Goal: Task Accomplishment & Management: Complete application form

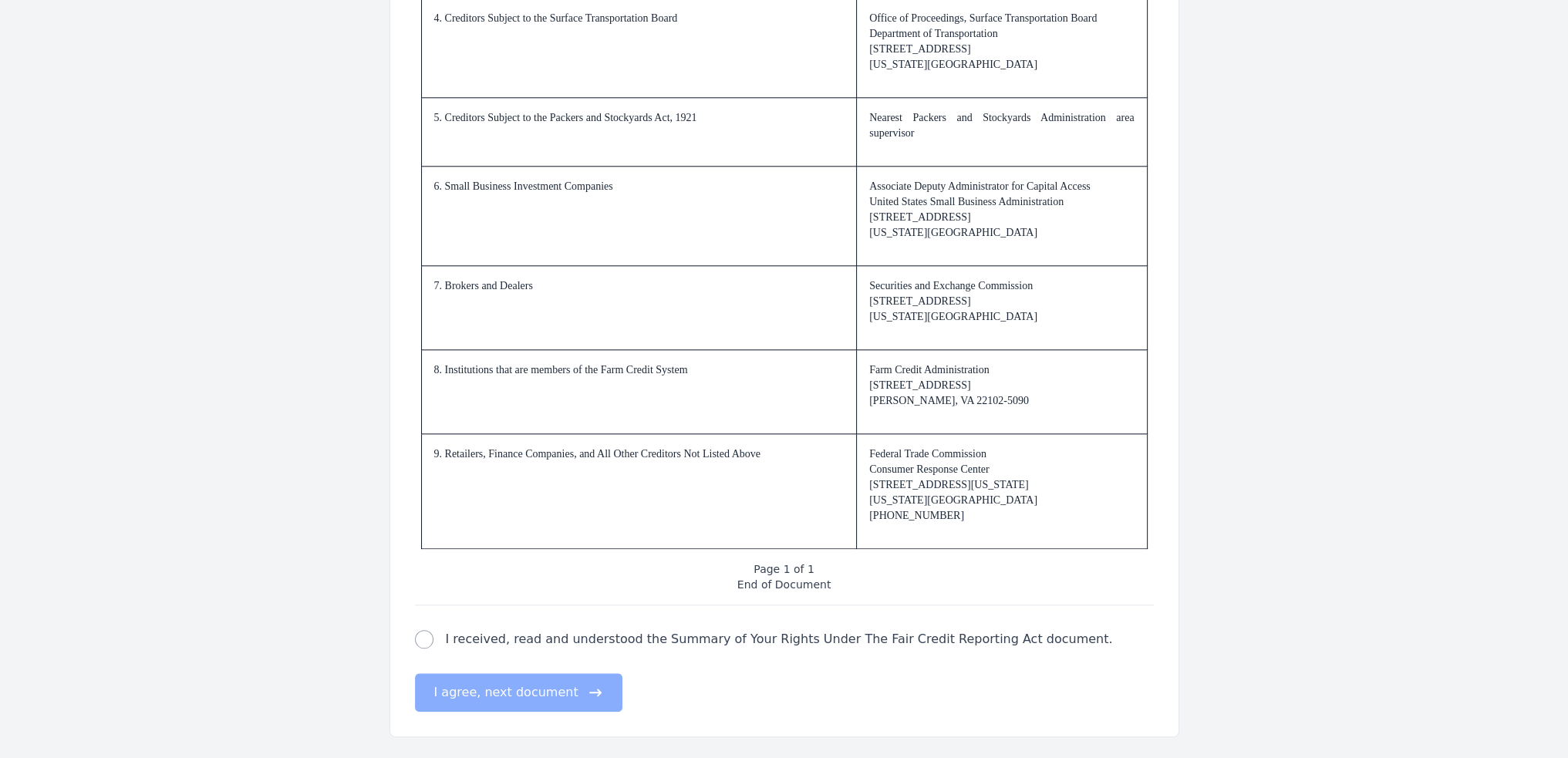
scroll to position [2164, 0]
click at [433, 634] on div "fair credit reporting act check I received, read and understood the Summary of …" at bounding box center [784, 638] width 739 height 18
click at [425, 639] on input "I received, read and understood the Summary of Your Rights Under The Fair Credi…" at bounding box center [424, 638] width 18 height 18
checkbox input "true"
click at [501, 695] on button "I agree, next document" at bounding box center [519, 691] width 208 height 38
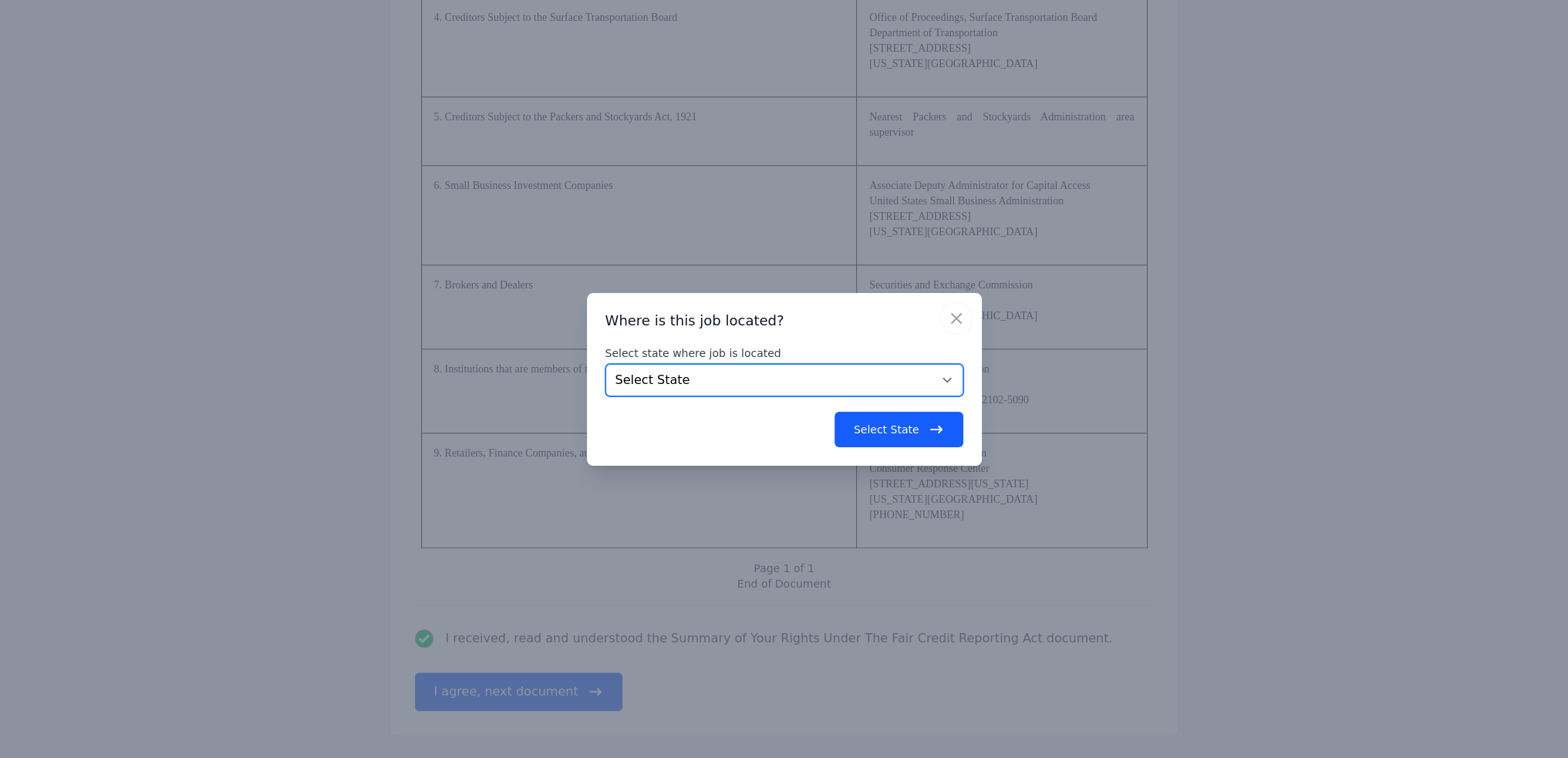
click at [741, 368] on select "Select State [US_STATE] [US_STATE] [US_STATE] [US_STATE] [US_STATE] [US_STATE] …" at bounding box center [784, 380] width 358 height 33
click at [605, 364] on select "Select State [US_STATE] [US_STATE] [US_STATE] [US_STATE] [US_STATE] [US_STATE] …" at bounding box center [784, 380] width 358 height 33
click at [682, 382] on select "Select State [US_STATE] [US_STATE] [US_STATE] [US_STATE] [US_STATE] [US_STATE] …" at bounding box center [784, 380] width 358 height 33
select select "CA"
click at [605, 364] on select "Select State [US_STATE] [US_STATE] [US_STATE] [US_STATE] [US_STATE] [US_STATE] …" at bounding box center [784, 380] width 358 height 33
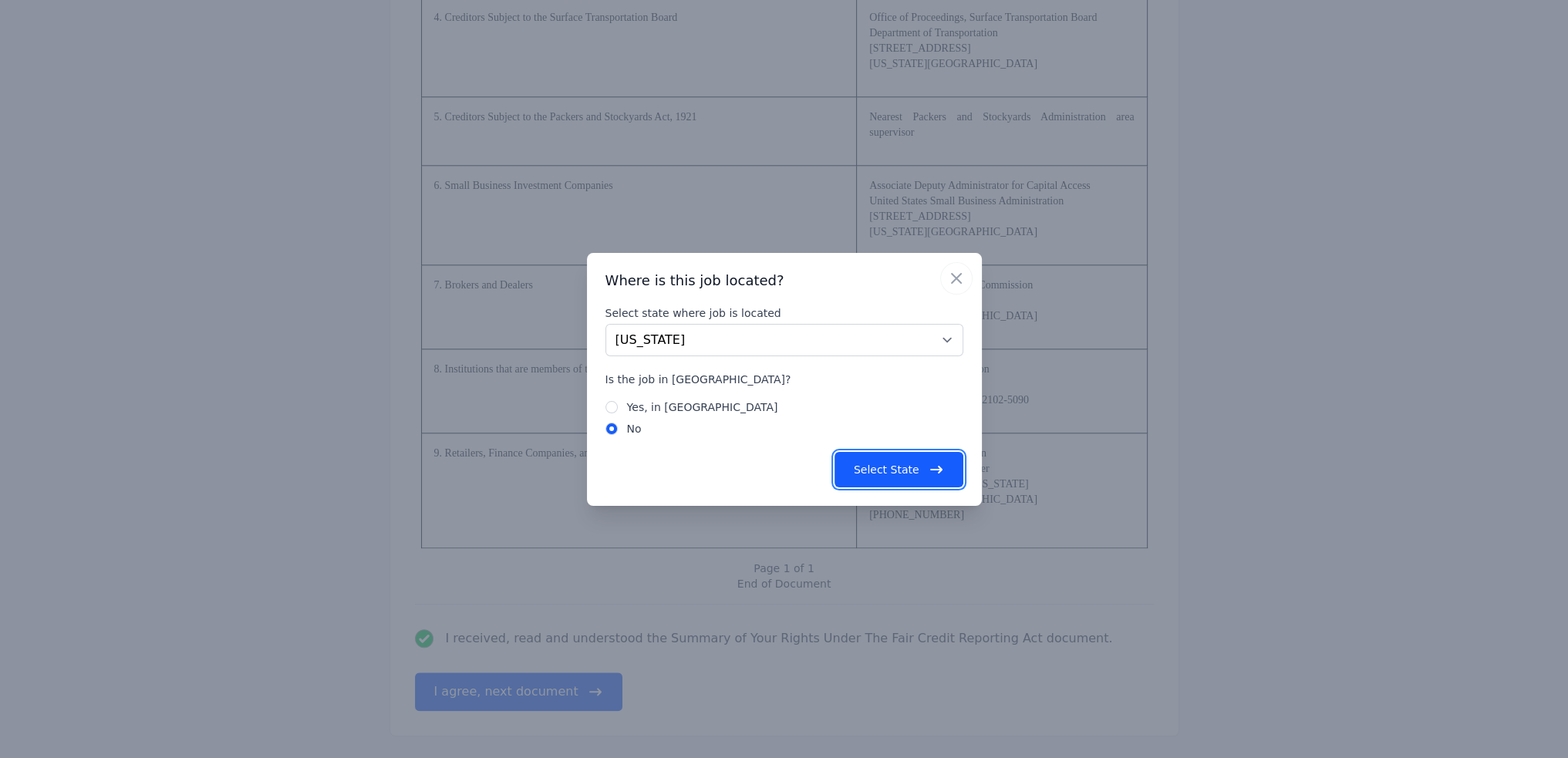
click at [901, 472] on button "Select State" at bounding box center [899, 469] width 129 height 36
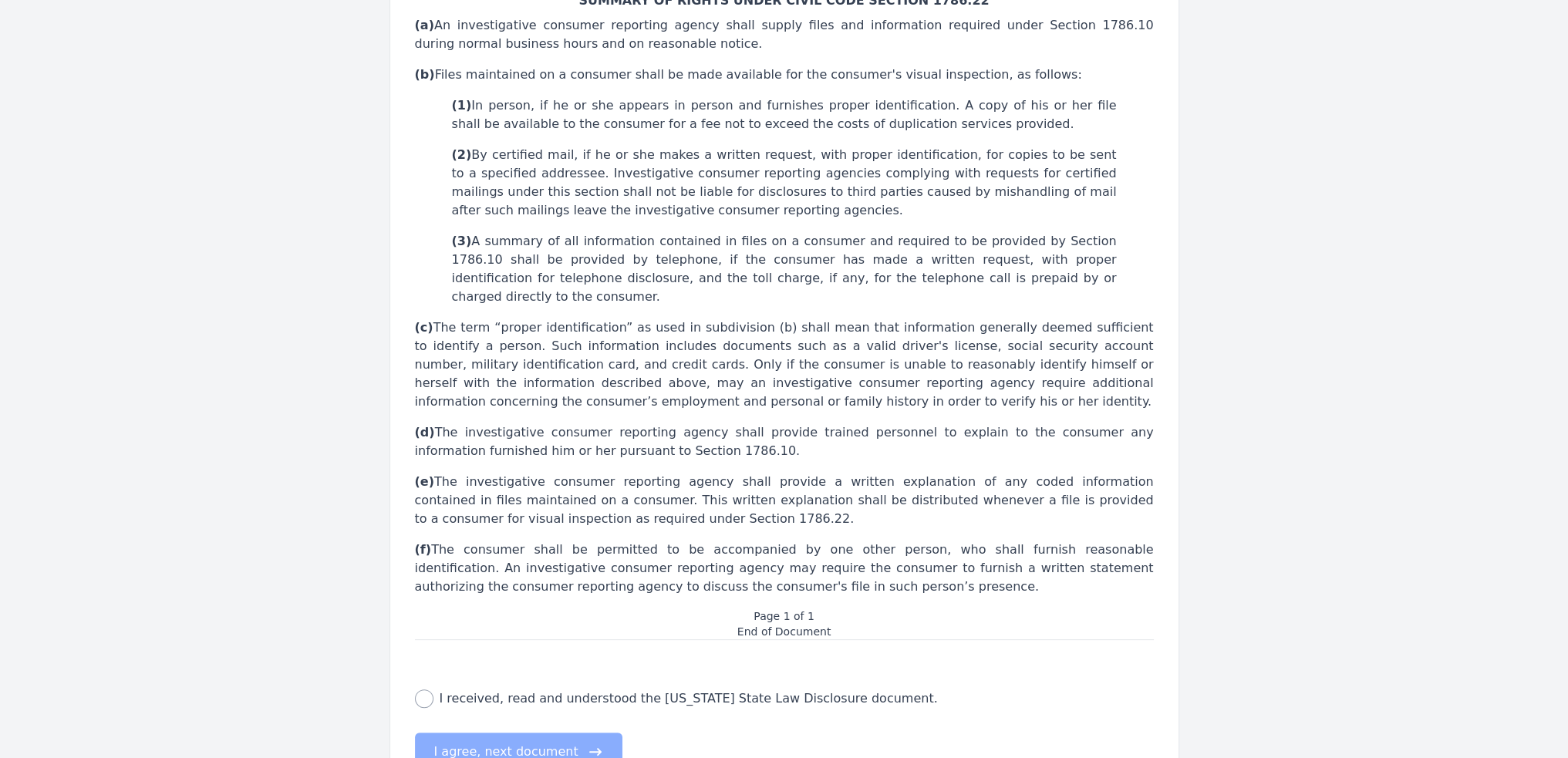
scroll to position [455, 0]
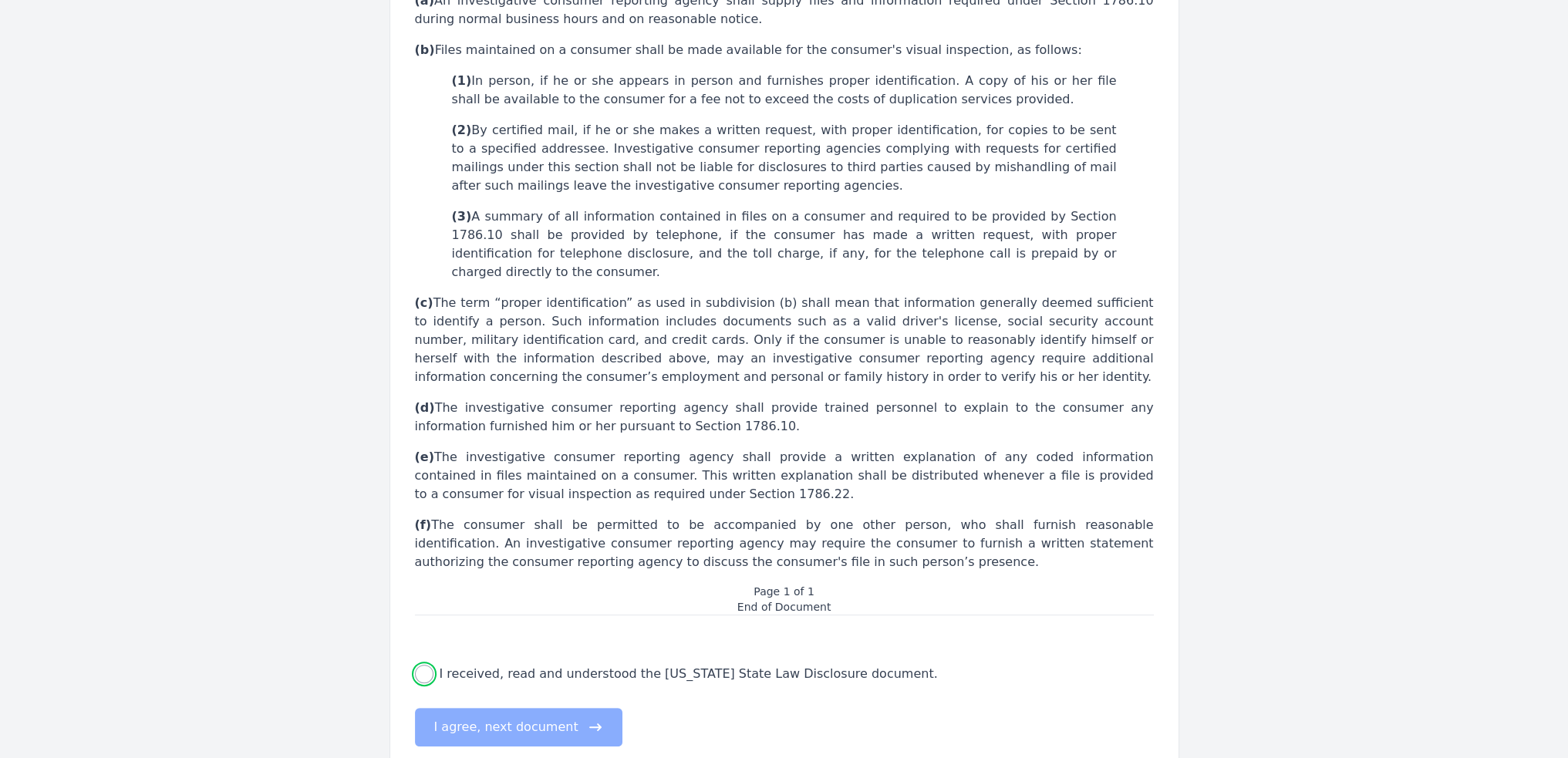
click at [427, 664] on input "I received, read and understood the [US_STATE] State Law Disclosure document." at bounding box center [424, 673] width 18 height 18
checkbox input "true"
click at [538, 708] on button "I agree, next document" at bounding box center [519, 727] width 208 height 38
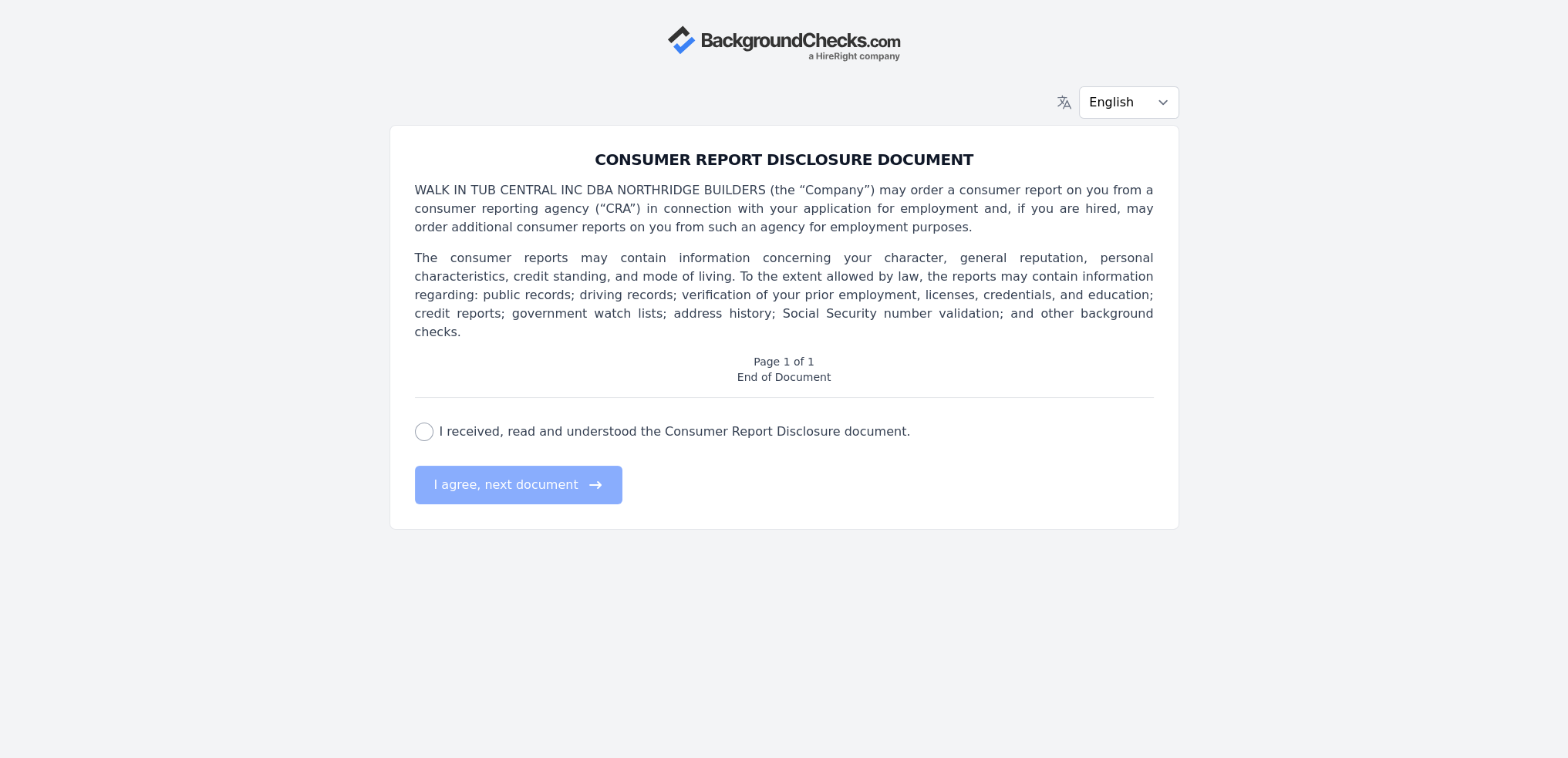
scroll to position [0, 0]
click at [426, 423] on input "I received, read and understood the Consumer Report Disclosure document." at bounding box center [429, 432] width 18 height 18
checkbox input "true"
click at [504, 468] on button "I agree, next document" at bounding box center [524, 485] width 208 height 38
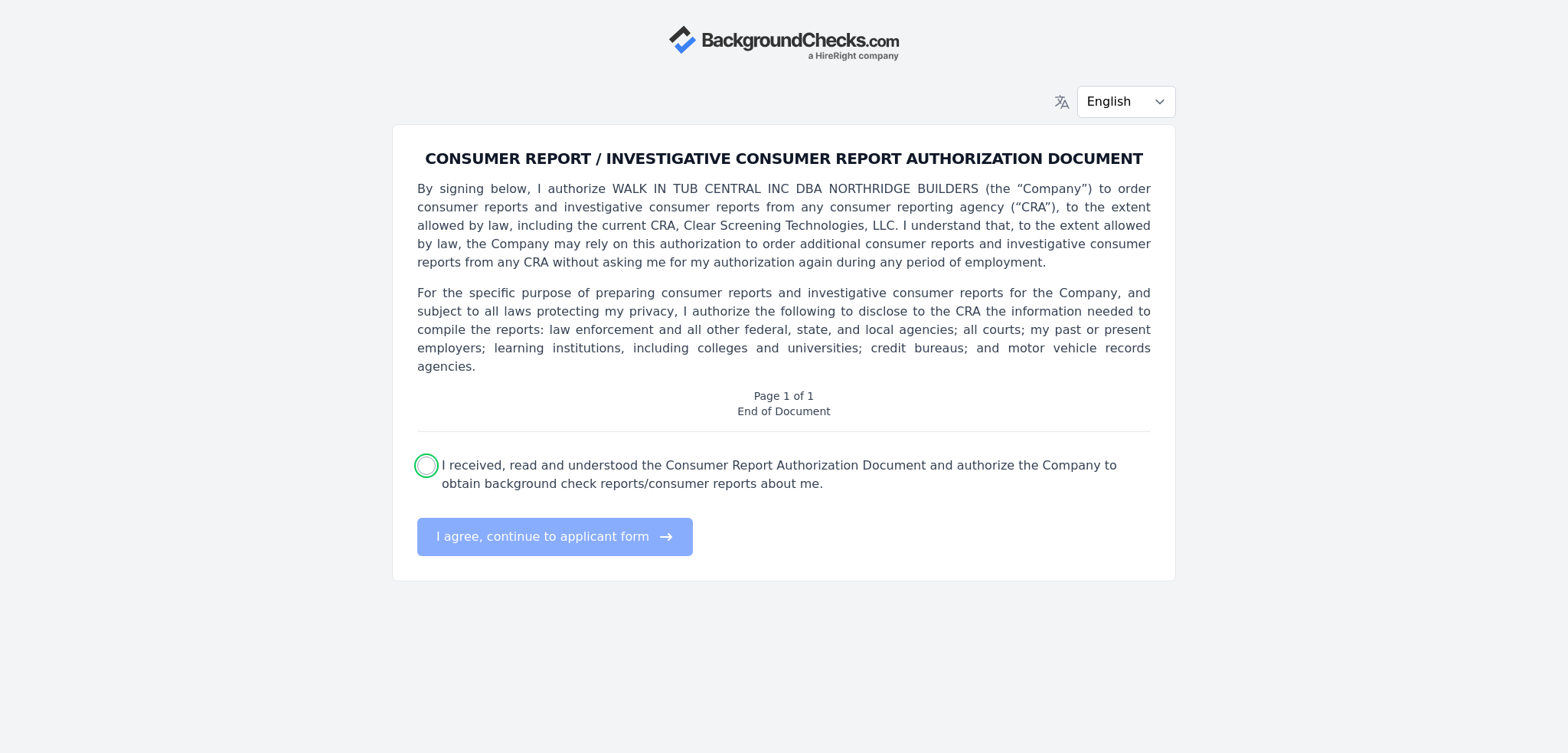
click at [431, 456] on input "I received, read and understood the Consumer Report Authorization Document and …" at bounding box center [426, 465] width 18 height 18
checkbox input "true"
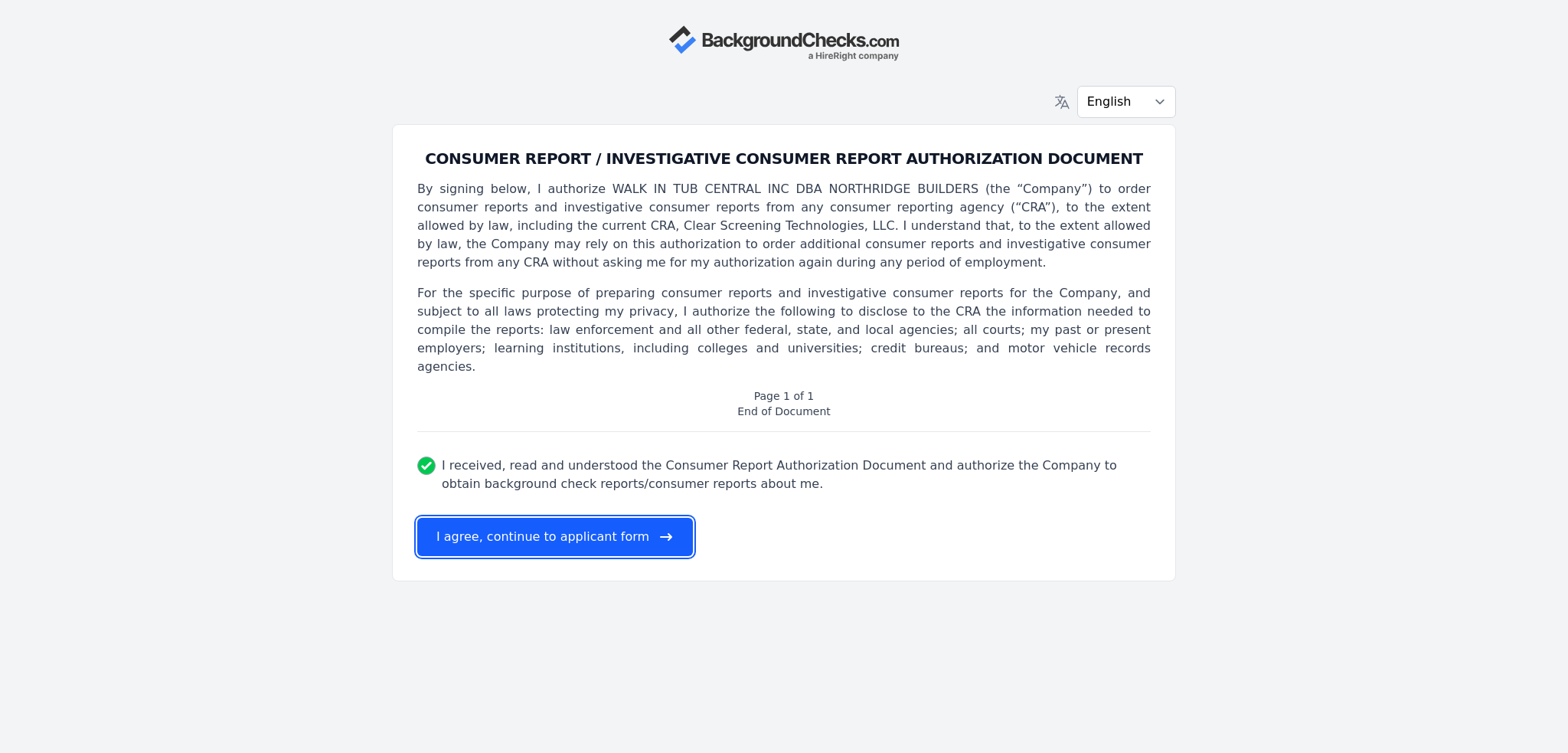
click at [515, 518] on button "I agree, continue to applicant form" at bounding box center [555, 537] width 276 height 38
select select
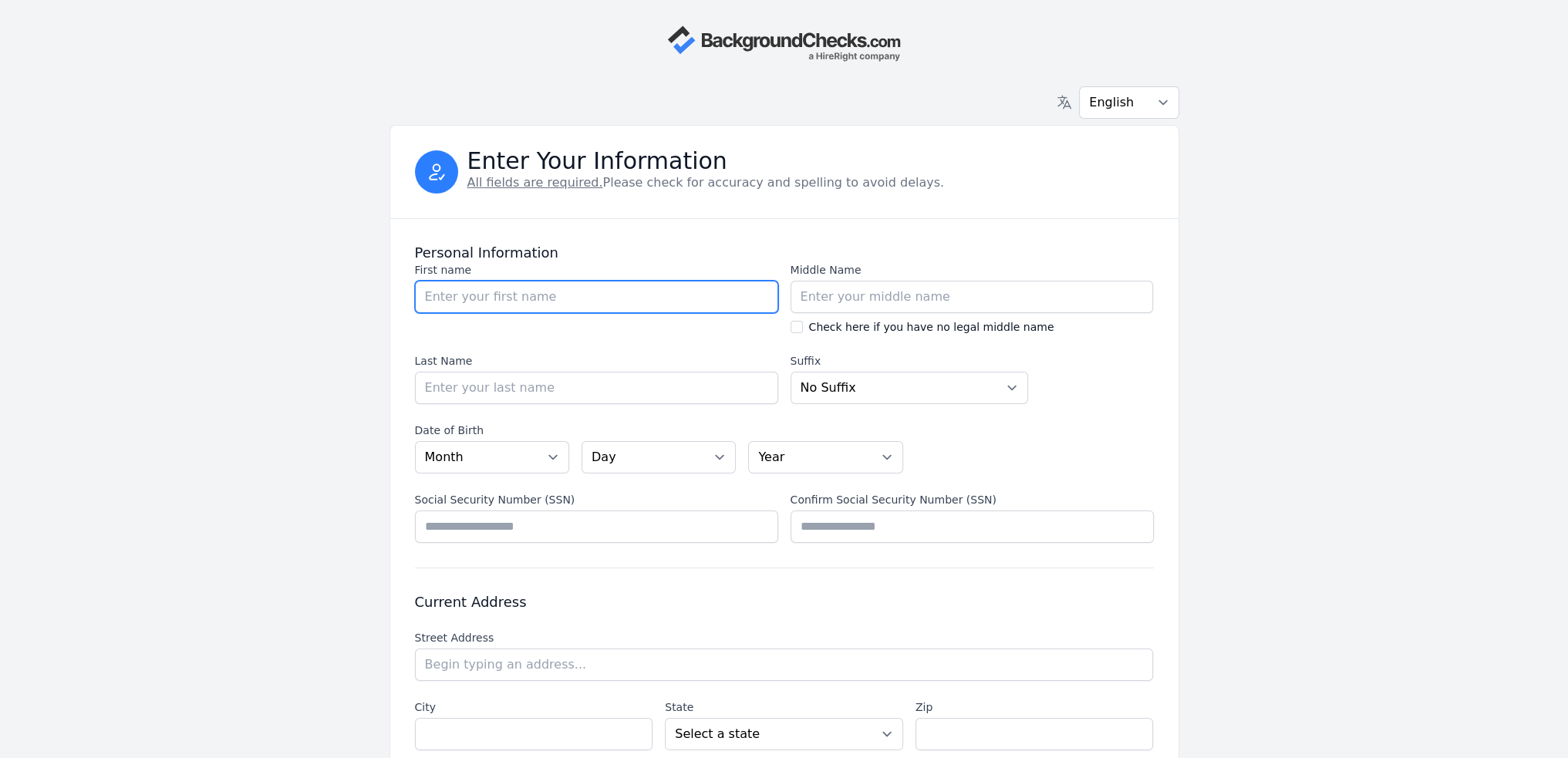
click at [499, 304] on input "First name" at bounding box center [596, 297] width 364 height 33
type input "[PERSON_NAME]"
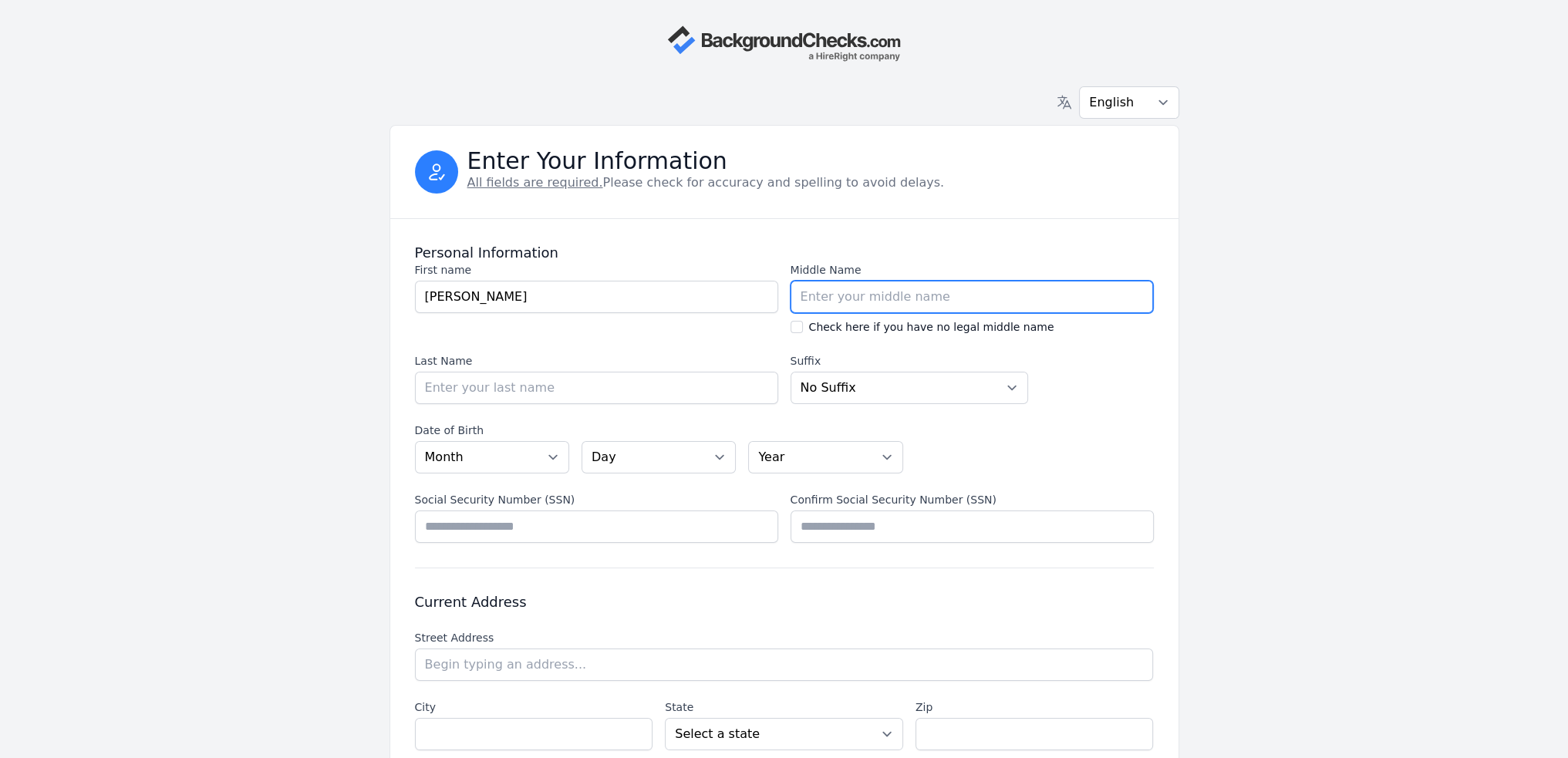
type input "[PERSON_NAME]"
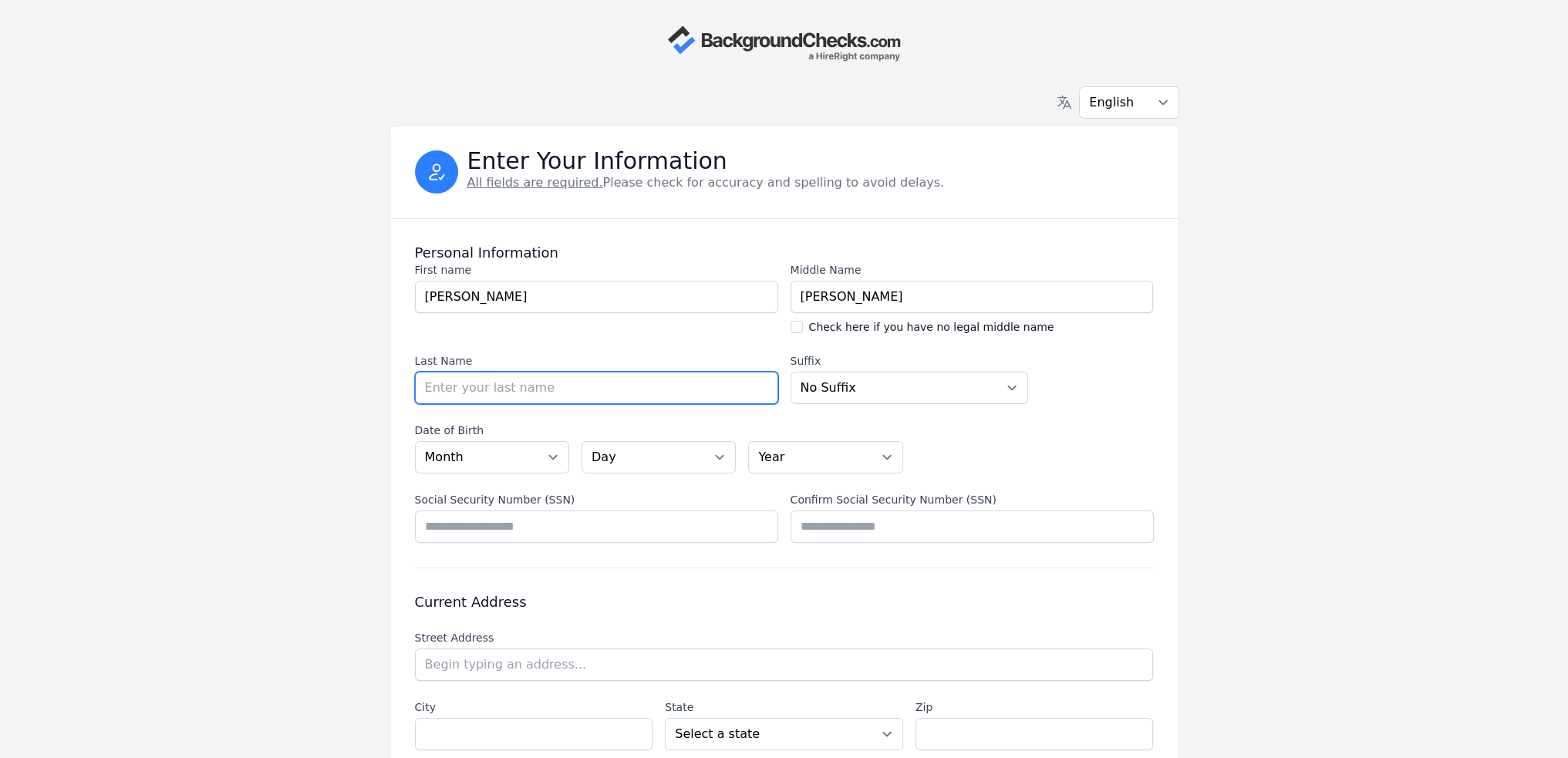
type input "[PERSON_NAME]"
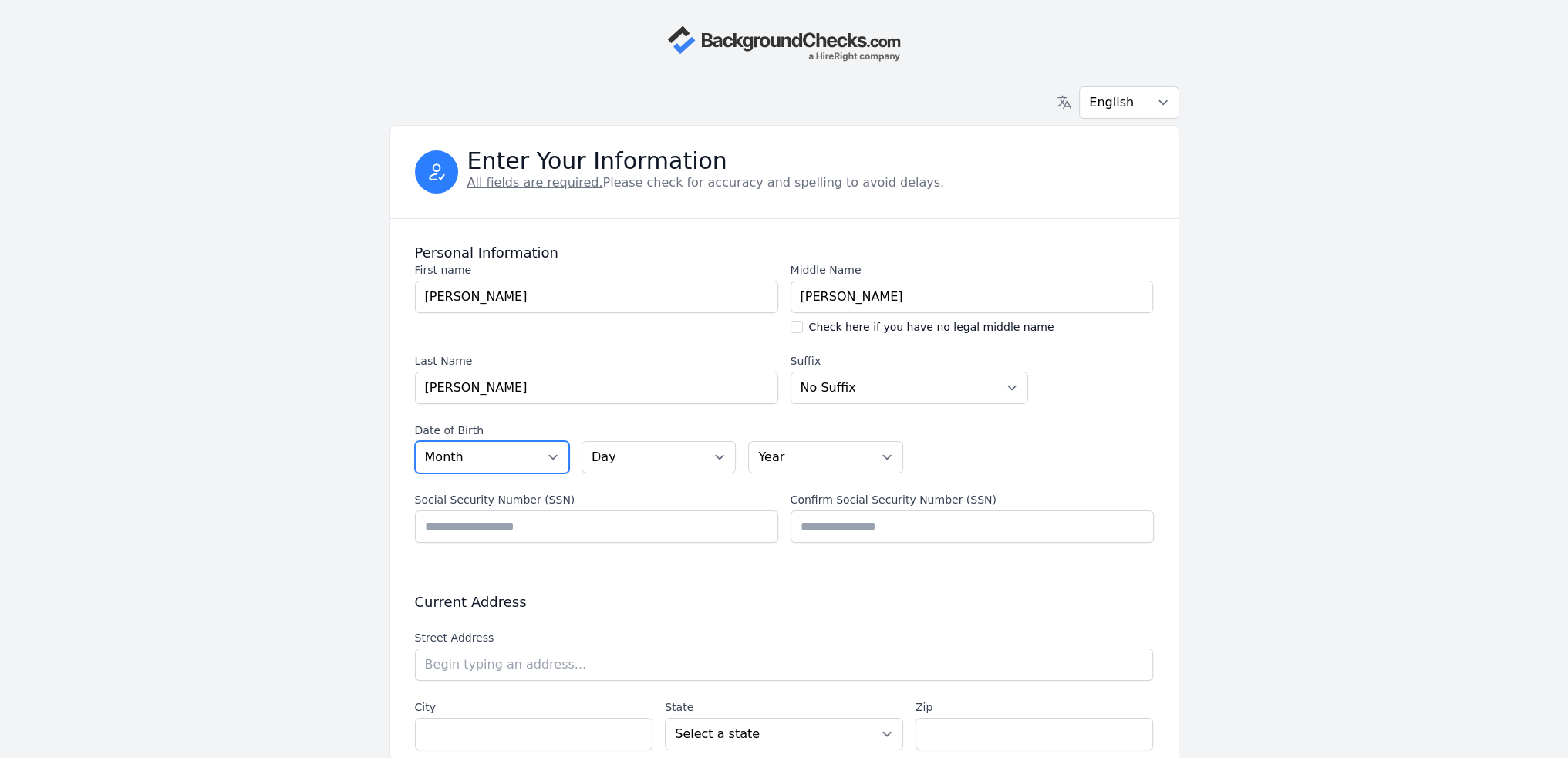
click at [549, 453] on select "Month [DATE] - [DATE] - [DATE] - [DATE] - [DATE] - [DATE] - [DATE] - [DATE] - […" at bounding box center [491, 457] width 154 height 33
select select "02"
click at [415, 441] on select "Month [DATE] - [DATE] - [DATE] - [DATE] - [DATE] - [DATE] - [DATE] - [DATE] - […" at bounding box center [491, 457] width 154 height 33
click at [716, 458] on select "Day 01 02 03 04 05 06 07 08 09 10 11 12 13 14 15 16 17 18 19 20 21 22 23 24 25 …" at bounding box center [658, 457] width 154 height 33
select select "22"
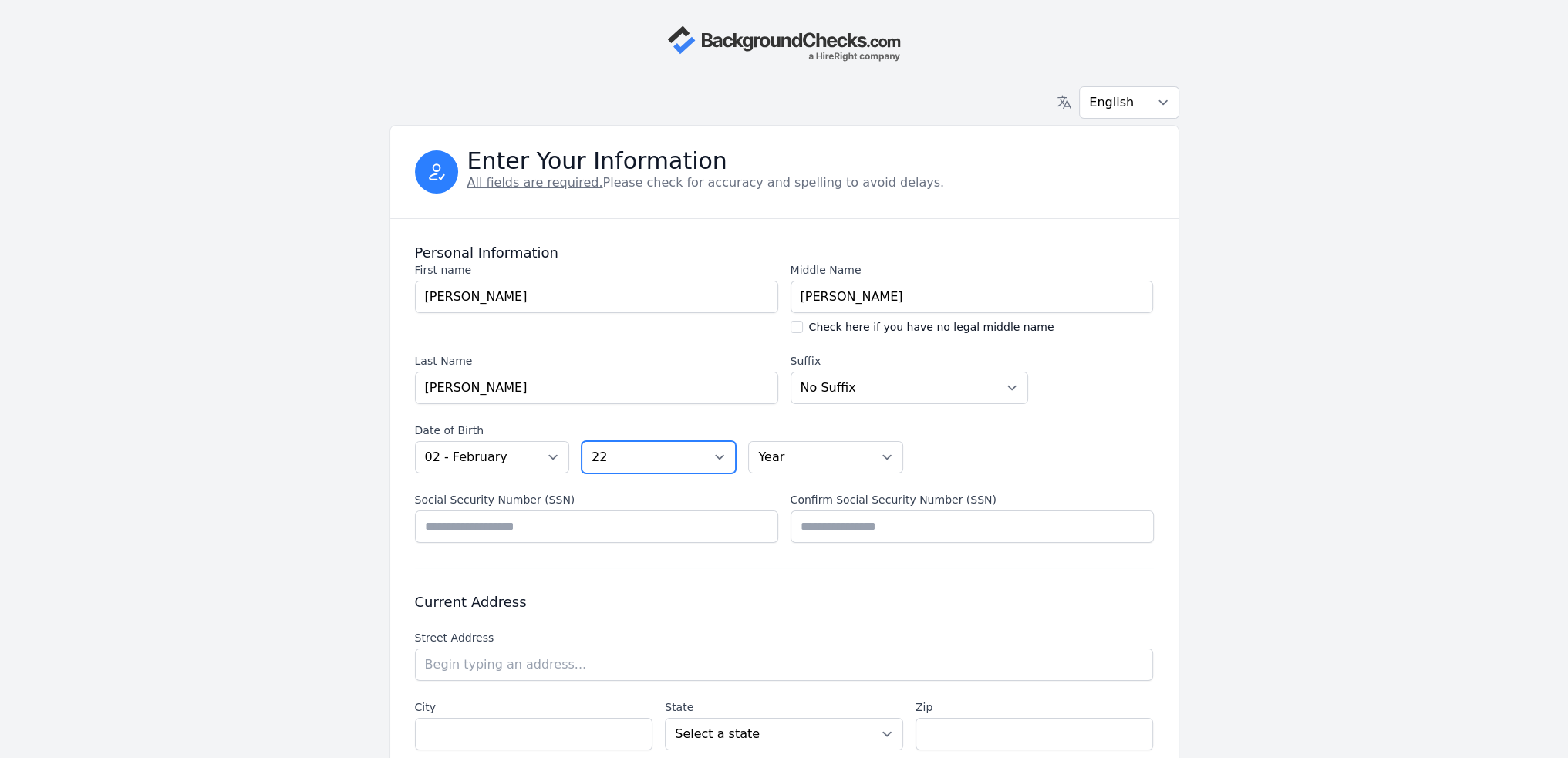
click at [582, 441] on select "Day 01 02 03 04 05 06 07 08 09 10 11 12 13 14 15 16 17 18 19 20 21 22 23 24 25 …" at bounding box center [658, 457] width 154 height 33
click at [833, 468] on select "Year [DATE] 2006 2005 2004 2003 2002 2001 2000 1999 1998 1997 1996 1995 1994 19…" at bounding box center [825, 457] width 154 height 33
select select "1973"
click at [748, 441] on select "Year [DATE] 2006 2005 2004 2003 2002 2001 2000 1999 1998 1997 1996 1995 1994 19…" at bounding box center [825, 457] width 154 height 33
click at [477, 532] on input "Social Security Number (SSN)" at bounding box center [596, 527] width 364 height 33
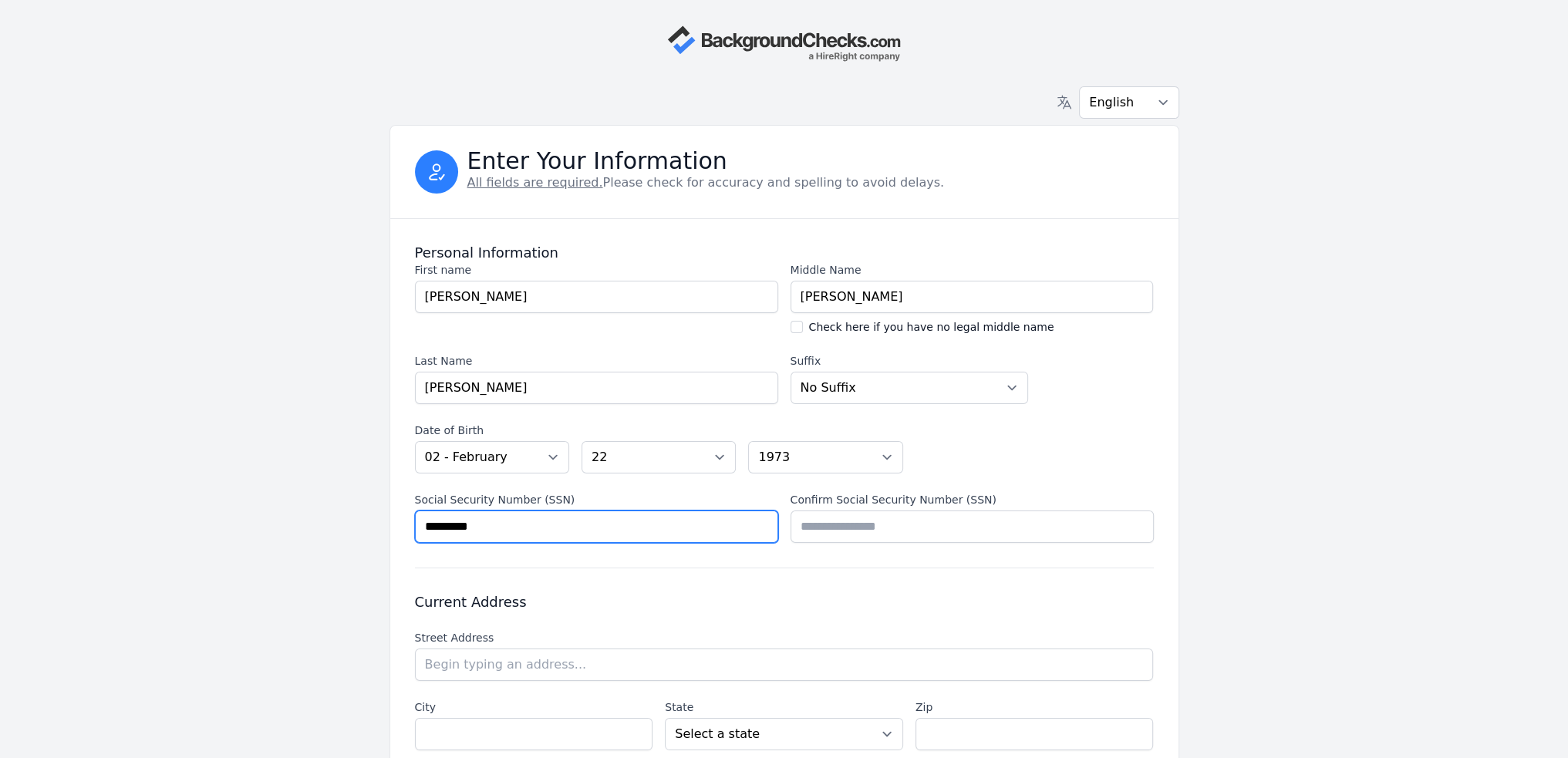
type input "*********"
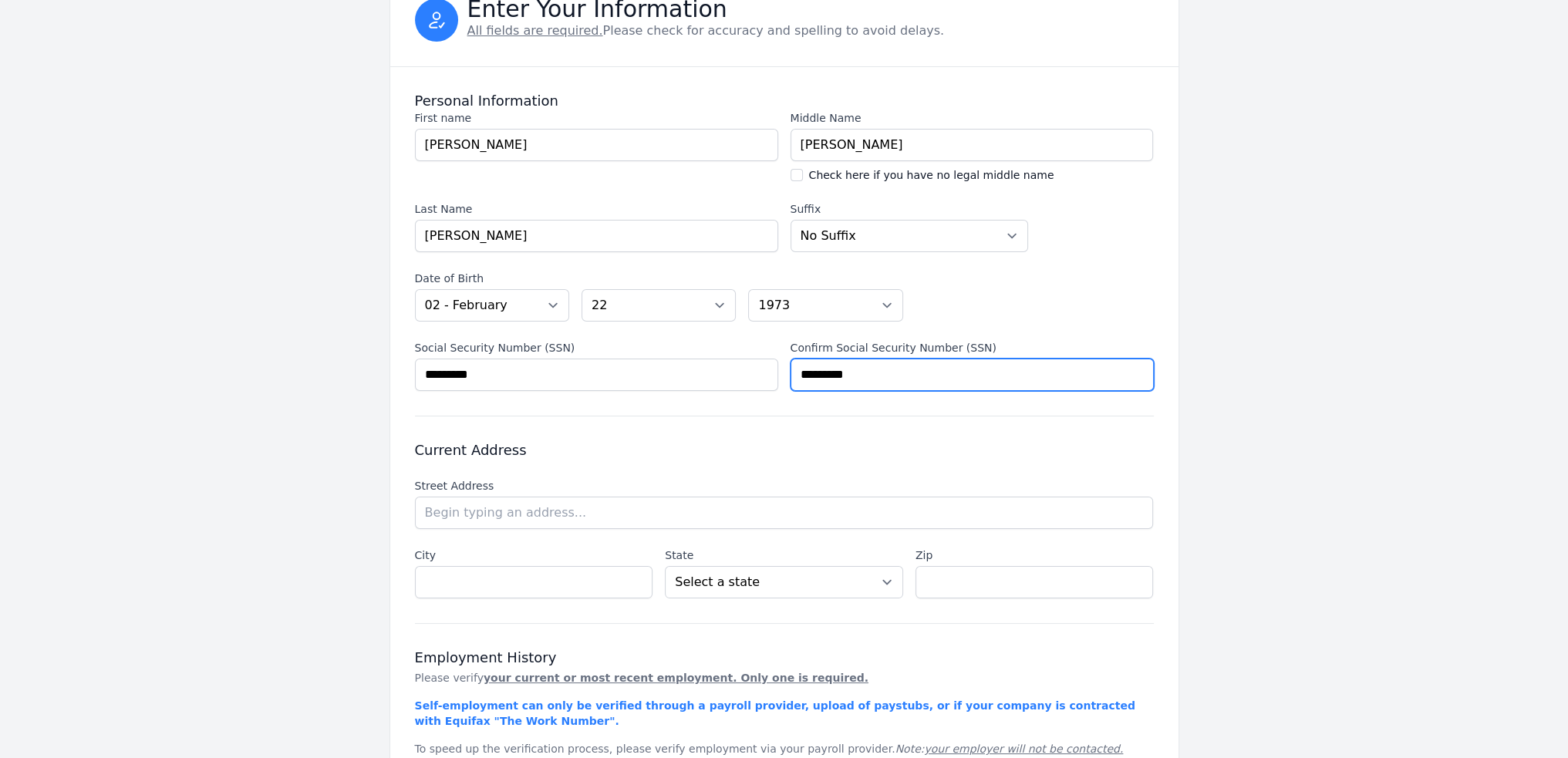
scroll to position [154, 0]
type input "*********"
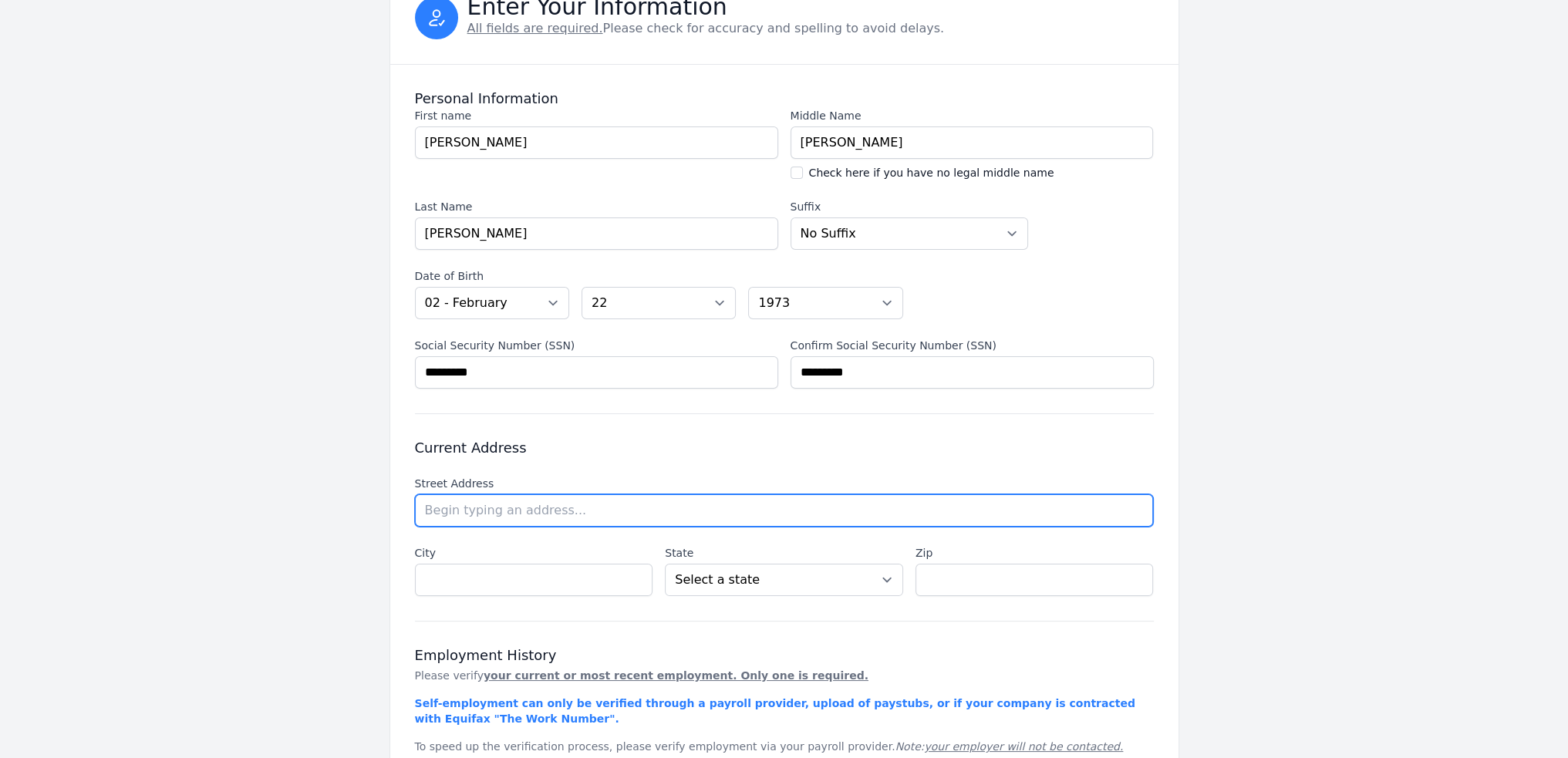
click at [488, 514] on input "text" at bounding box center [784, 510] width 739 height 33
type input "8"
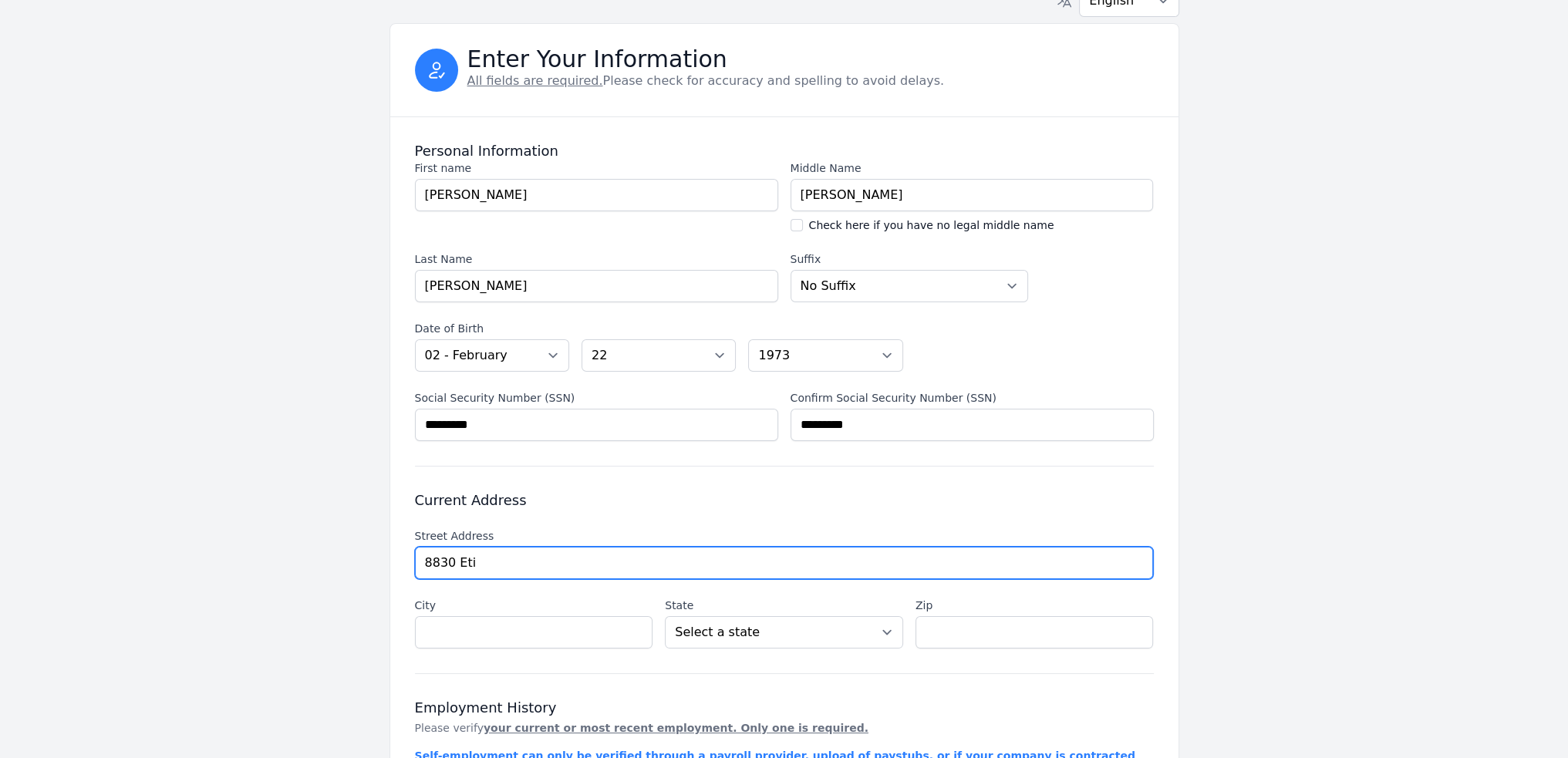
scroll to position [77, 0]
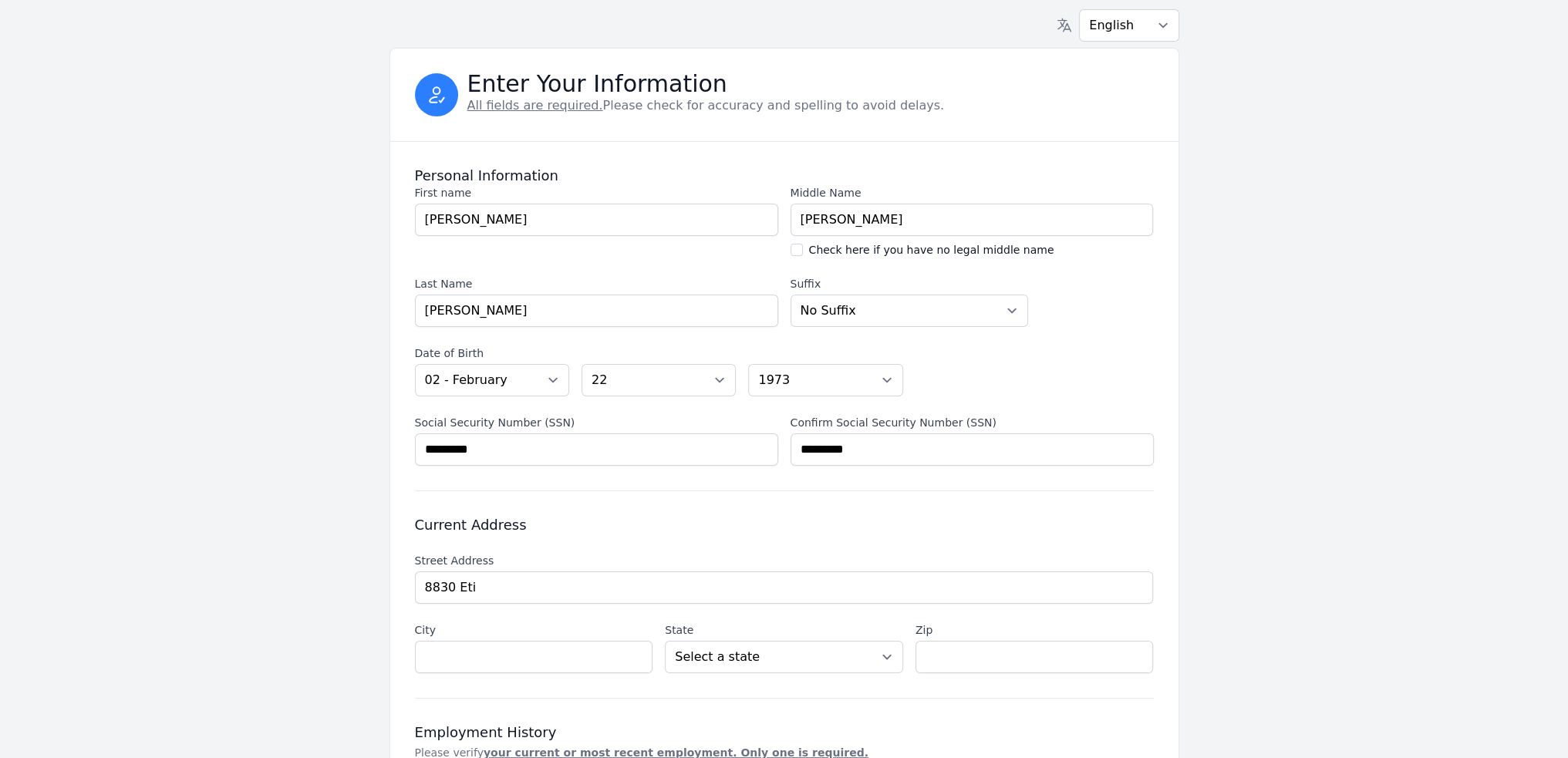
click at [0, 0] on li "[STREET_ADDRESS]" at bounding box center [0, 0] width 0 height 0
type input "[STREET_ADDRESS]"
type input "Northridge"
select select "CA"
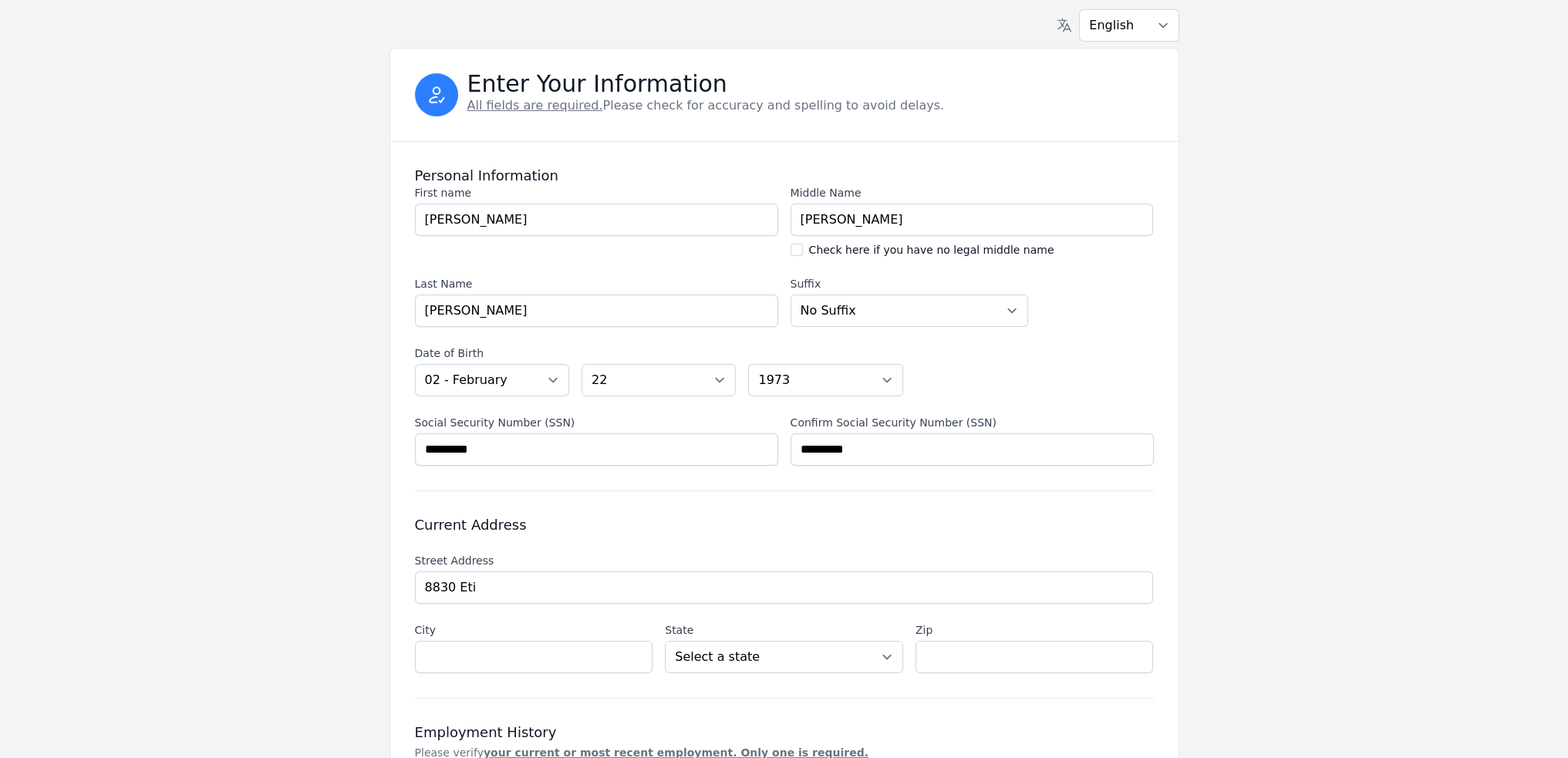
type input "91325"
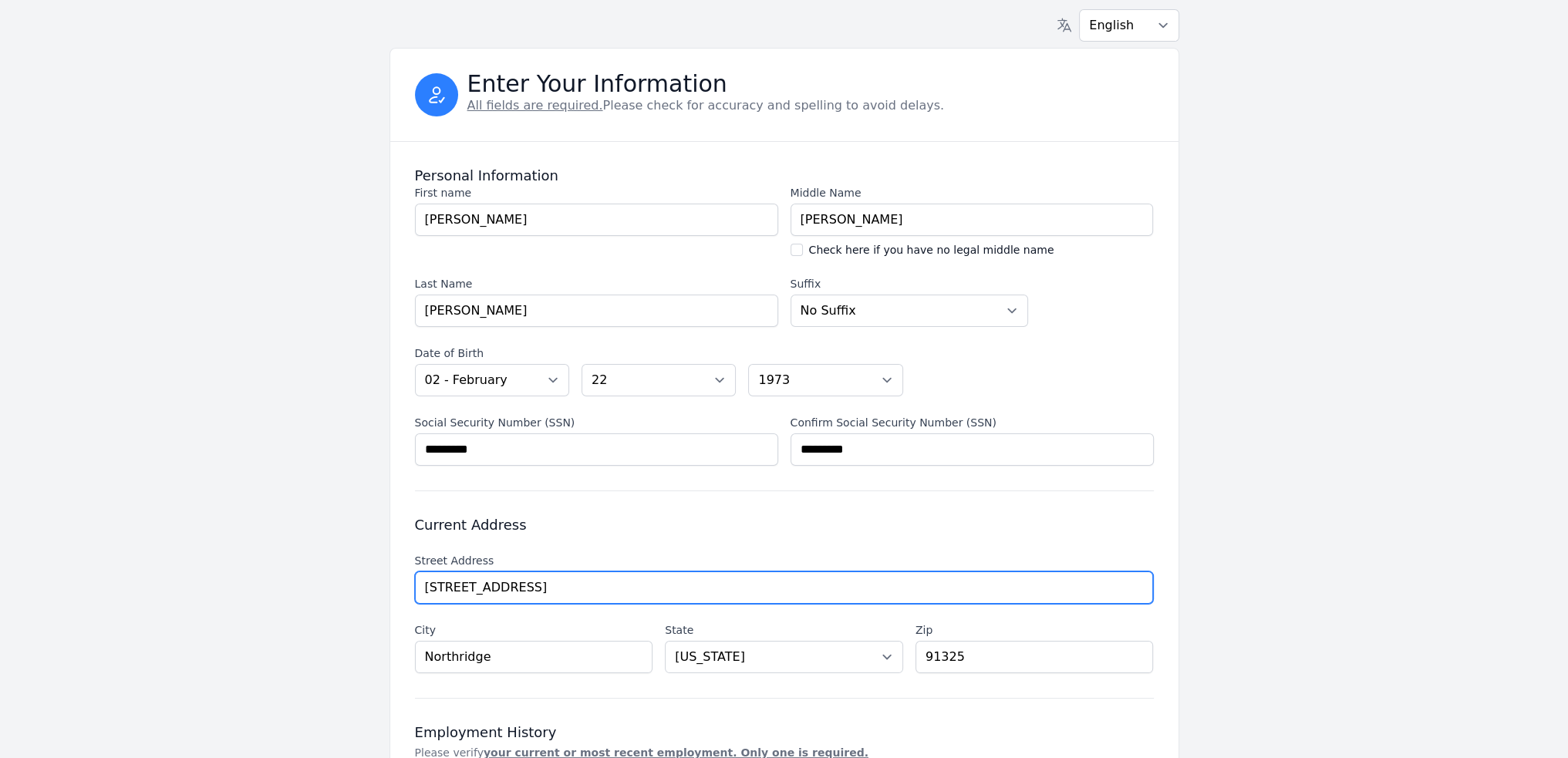
click at [570, 598] on input "[STREET_ADDRESS]" at bounding box center [784, 588] width 739 height 33
type input "[STREET_ADDRESS]"
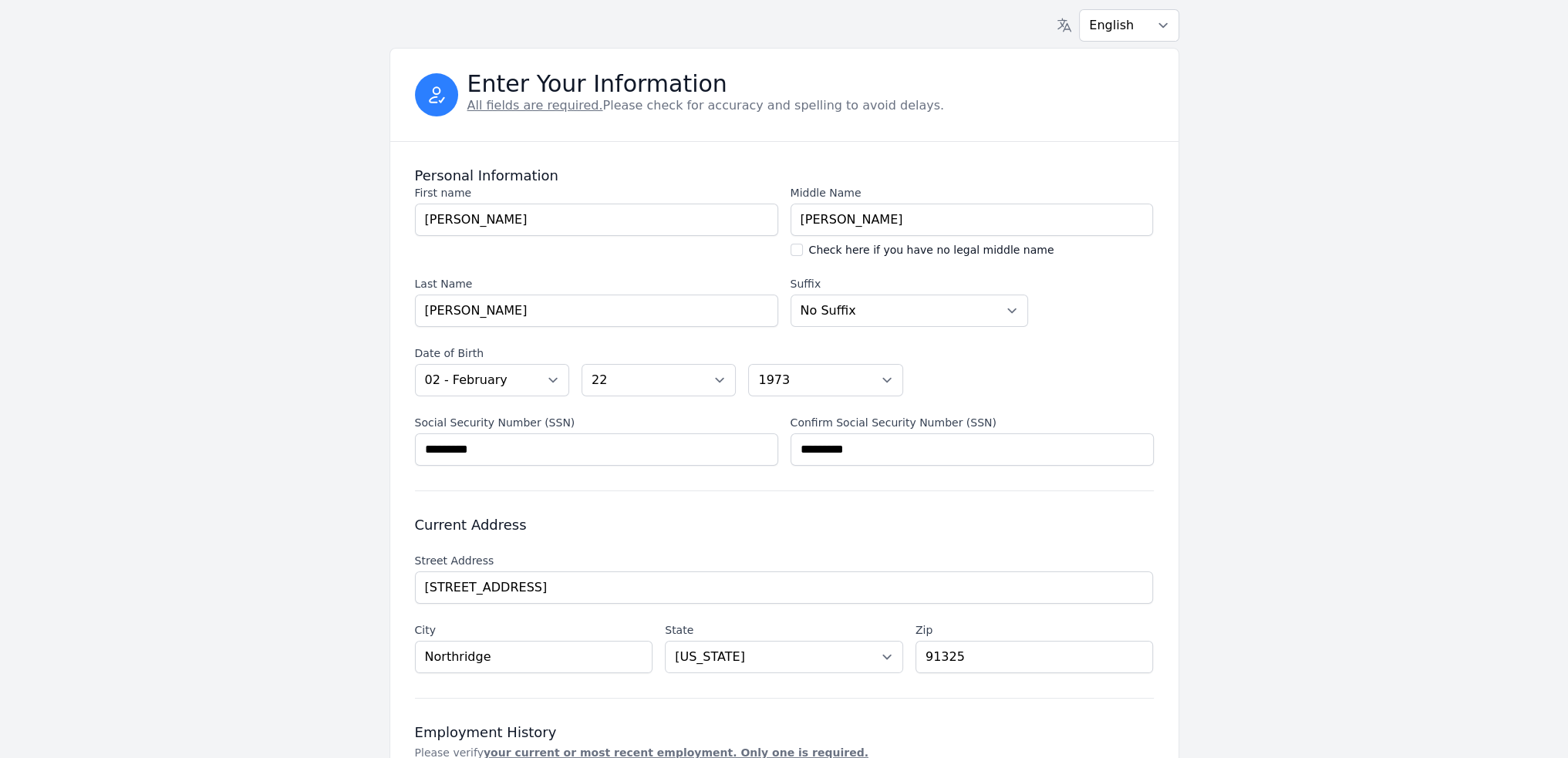
click at [0, 0] on li "[STREET_ADDRESS]" at bounding box center [0, 0] width 0 height 0
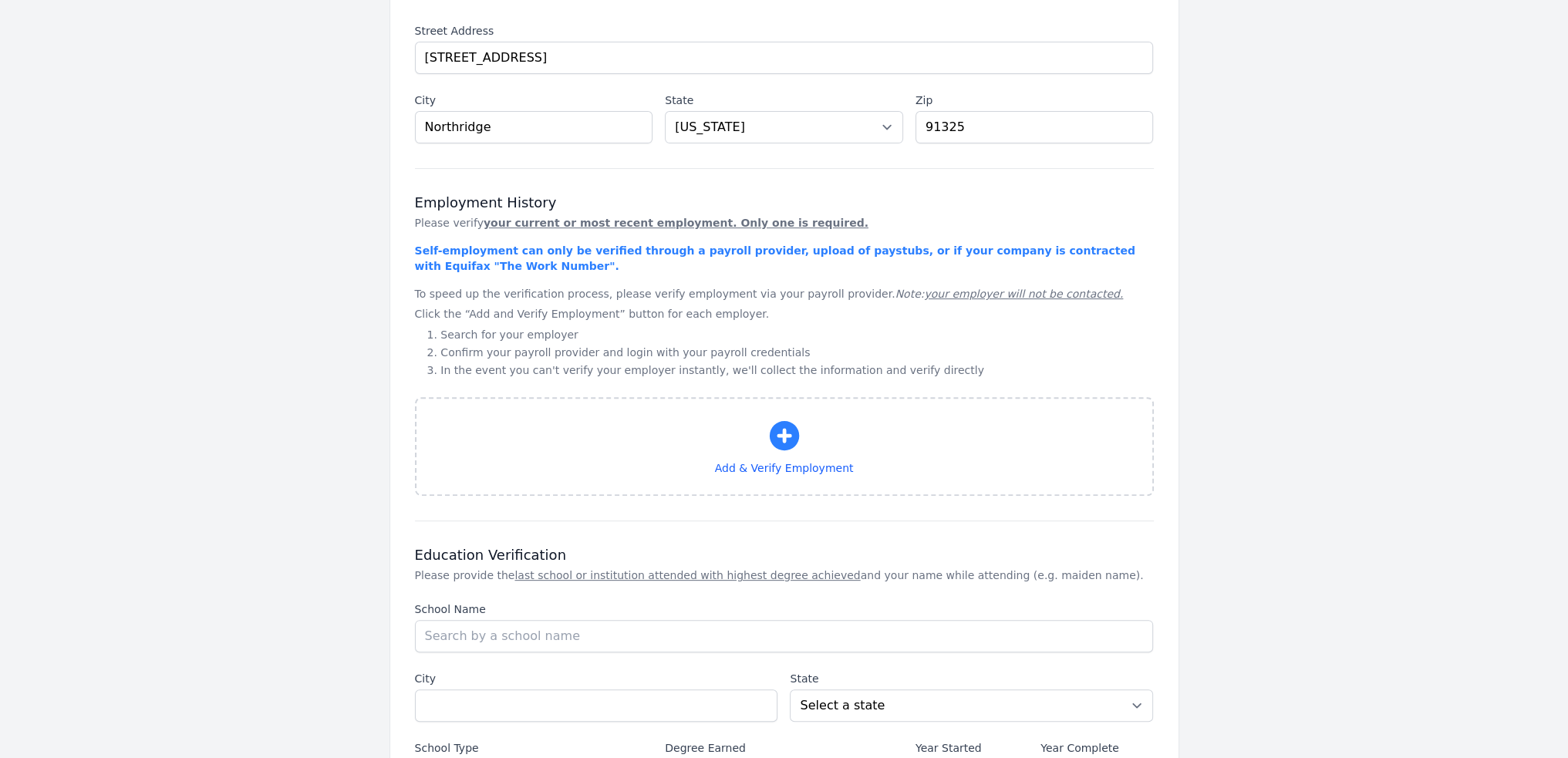
scroll to position [617, 0]
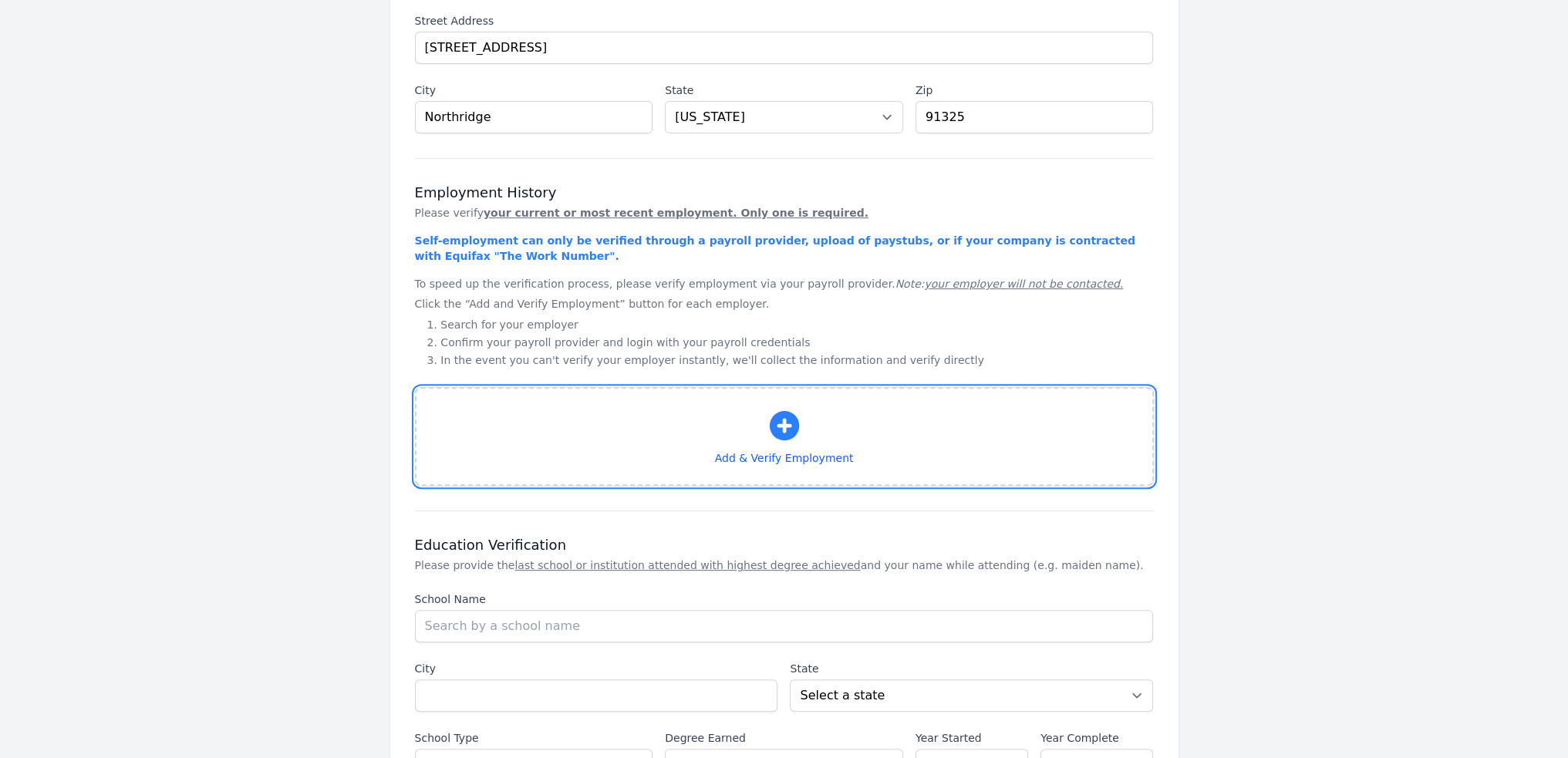
click at [791, 422] on icon "button" at bounding box center [784, 425] width 29 height 29
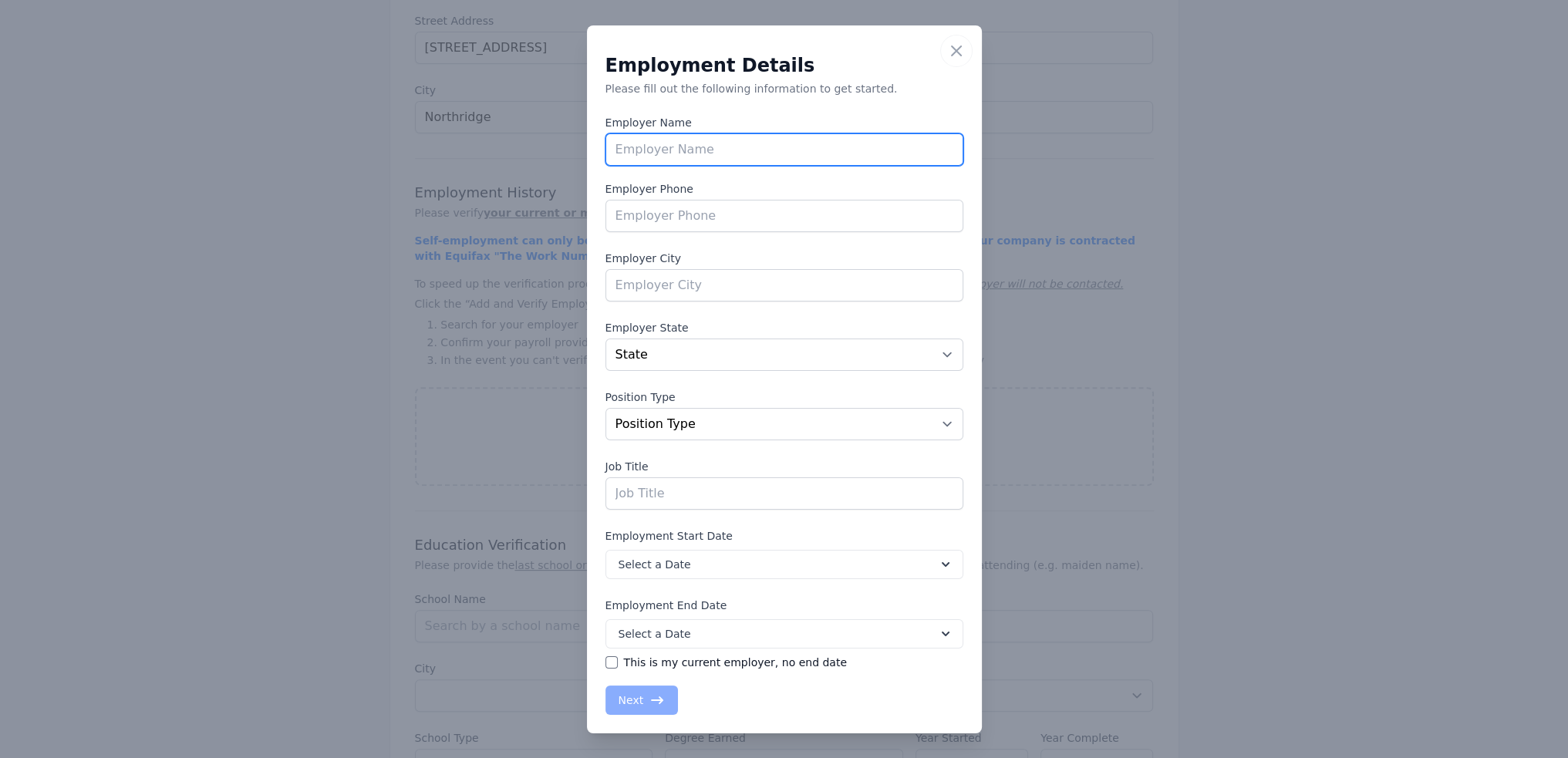
click at [667, 144] on input "text" at bounding box center [784, 149] width 358 height 33
type input "Northridge Builders"
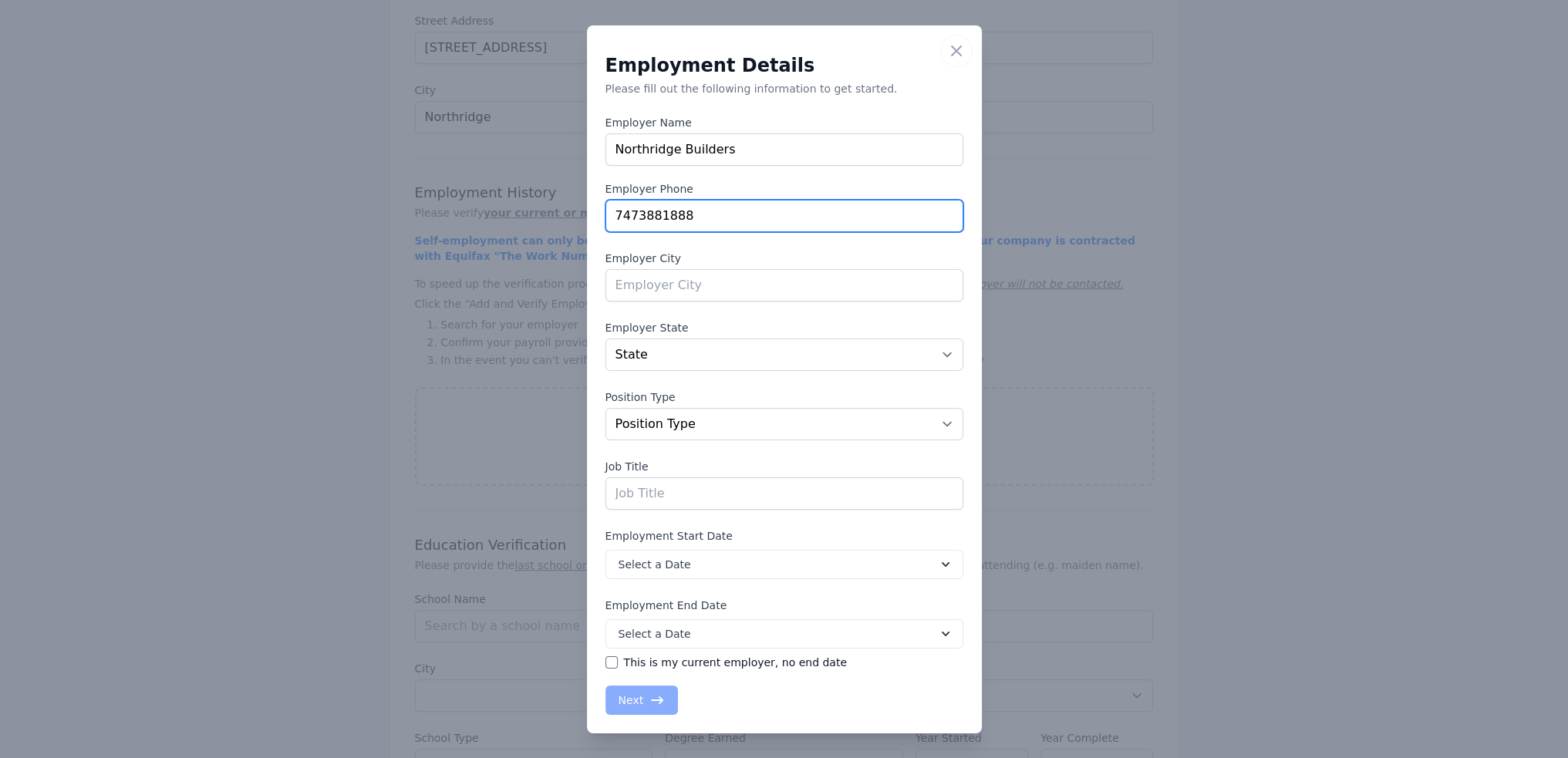
type input "7473881888"
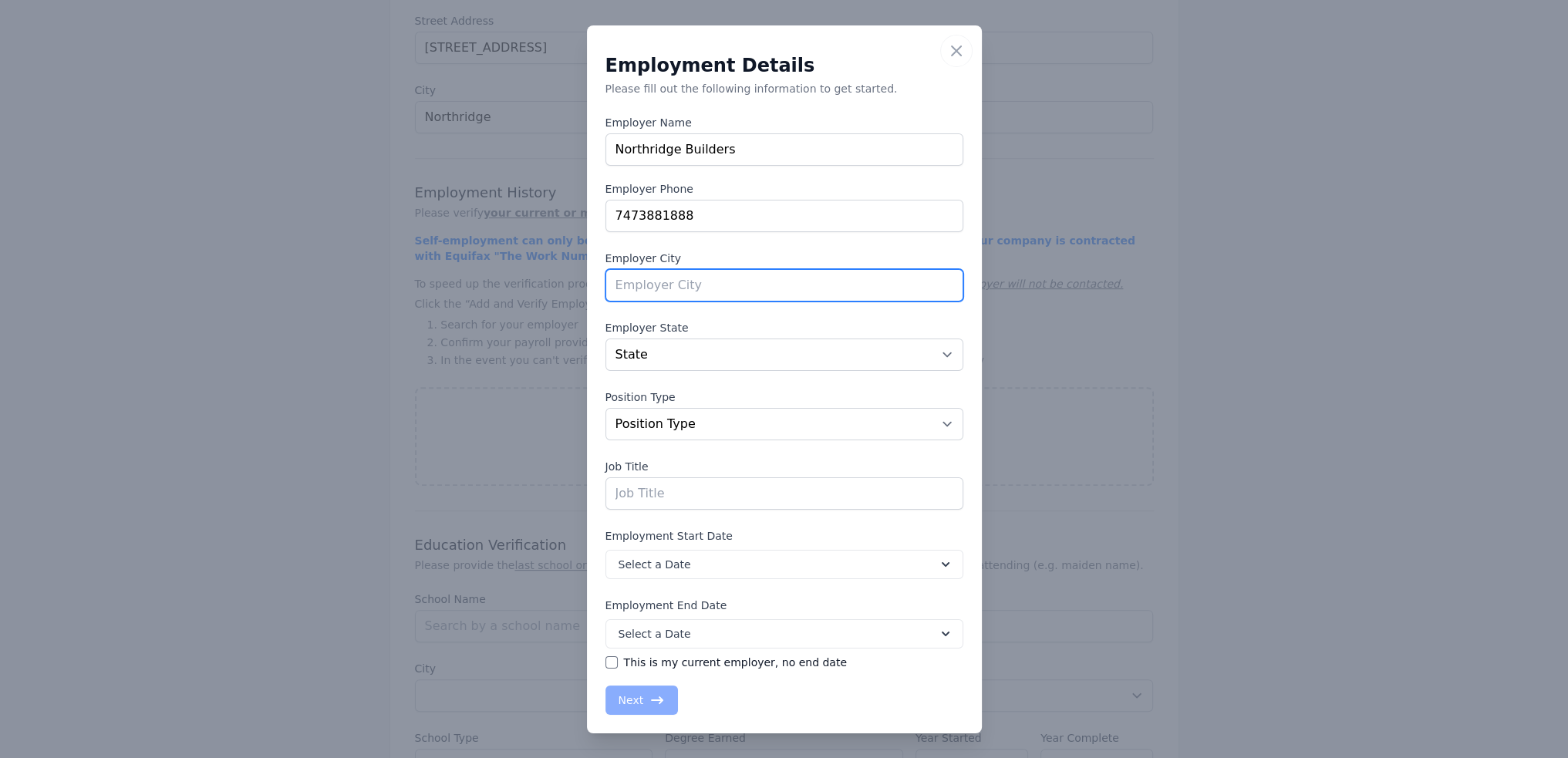
click at [629, 290] on input "text" at bounding box center [784, 285] width 358 height 33
type input "[PERSON_NAME]"
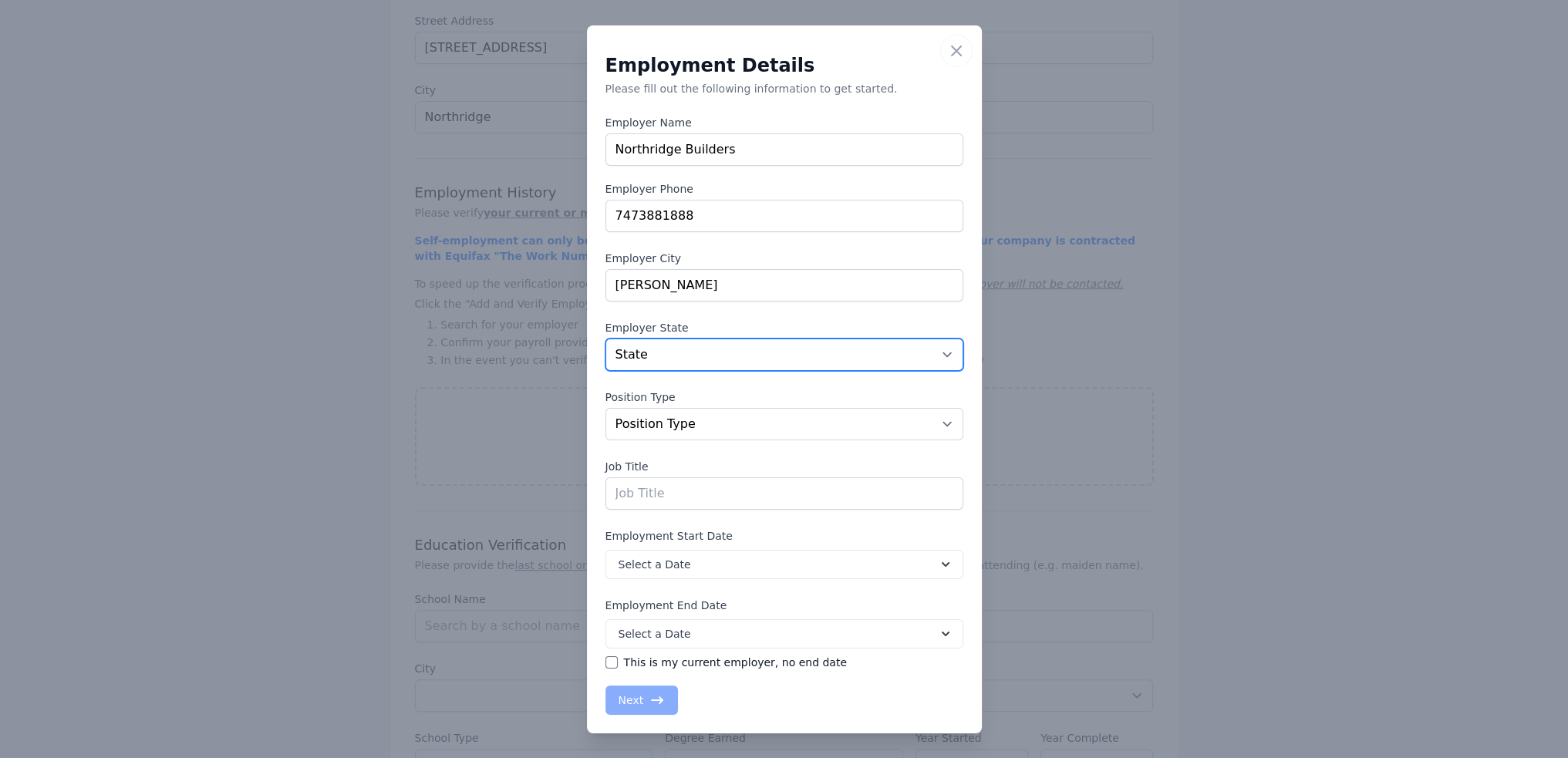
select select "CA"
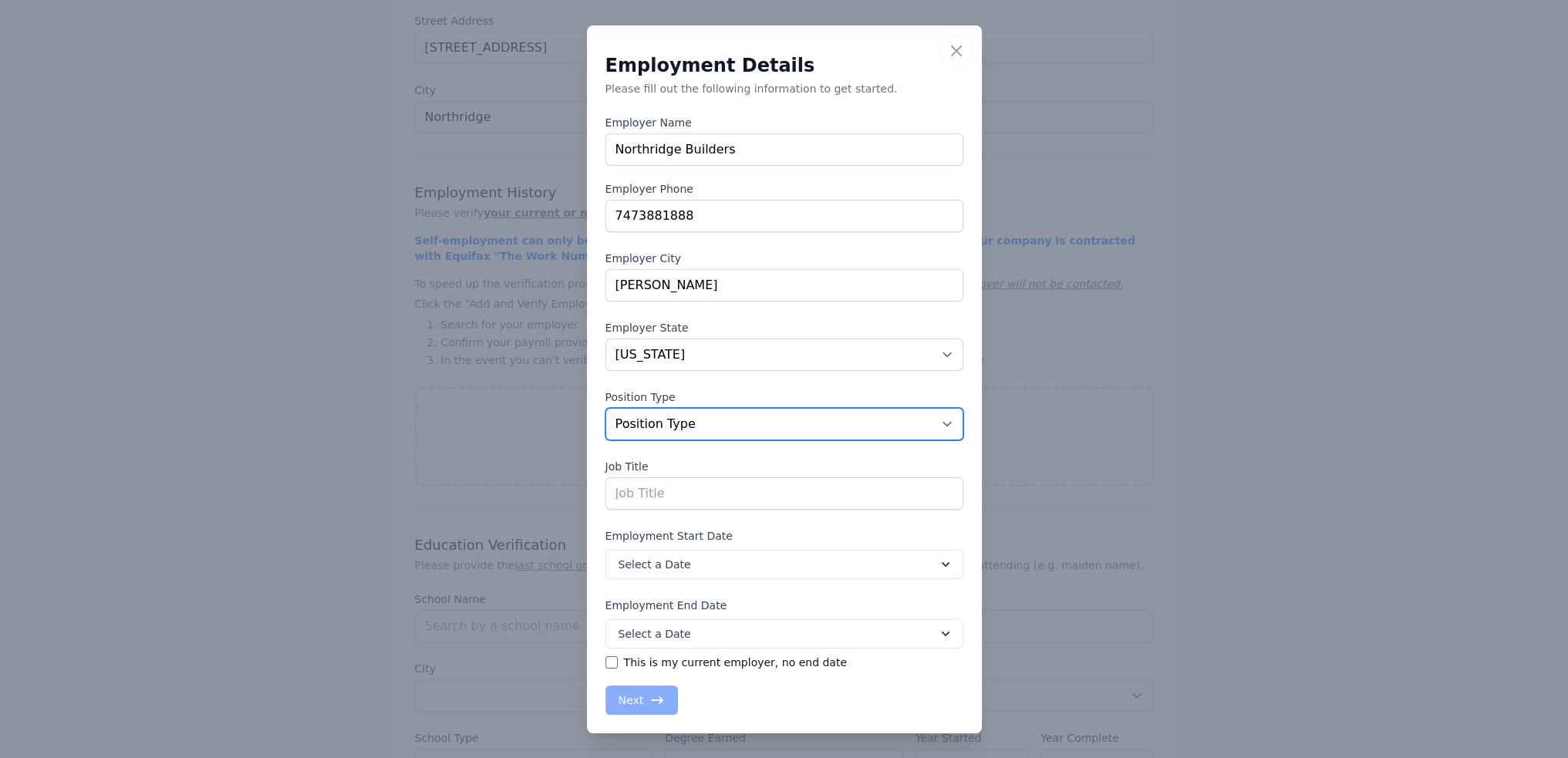
click at [713, 428] on select "Position Type Full Time Part time Self Employed Contract Internship Other" at bounding box center [784, 425] width 358 height 33
select select "fulltime"
click at [605, 408] on select "Position Type Full Time Part time Self Employed Contract Internship Other" at bounding box center [784, 425] width 358 height 33
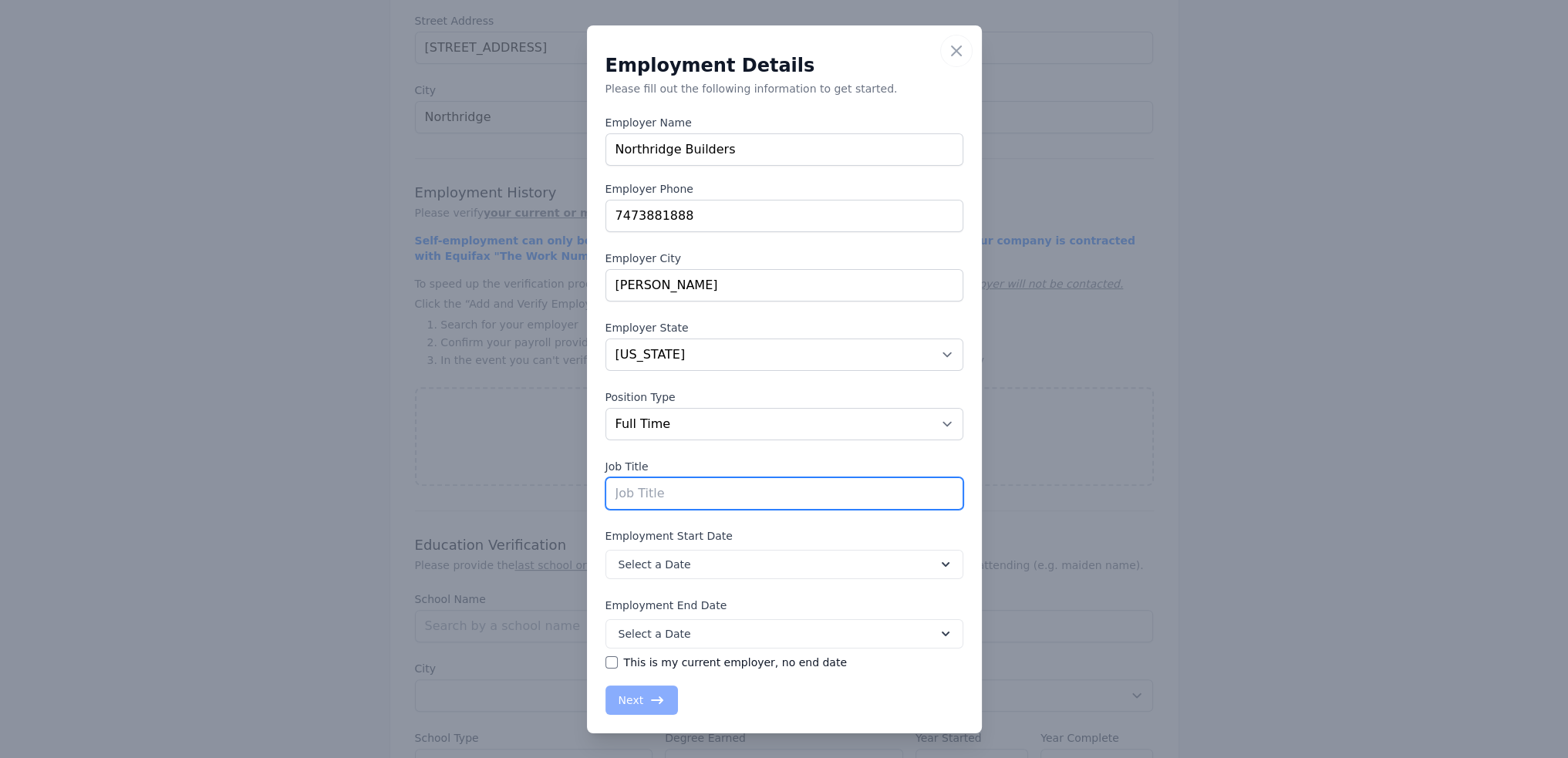
click at [659, 488] on input "text" at bounding box center [784, 494] width 358 height 33
type input "S"
type input "bookkeeper"
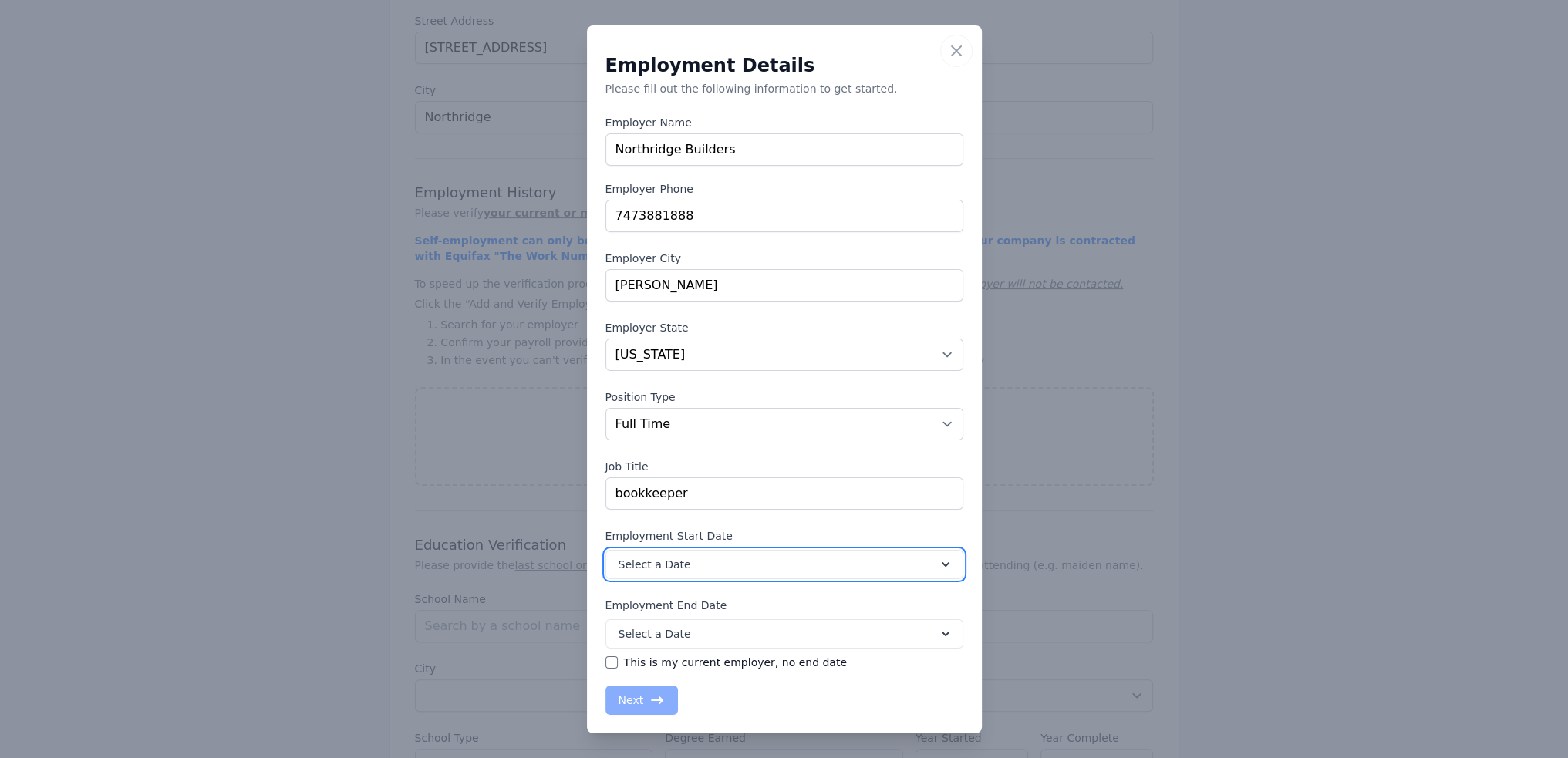
click at [674, 571] on button "Select a Date" at bounding box center [784, 564] width 358 height 29
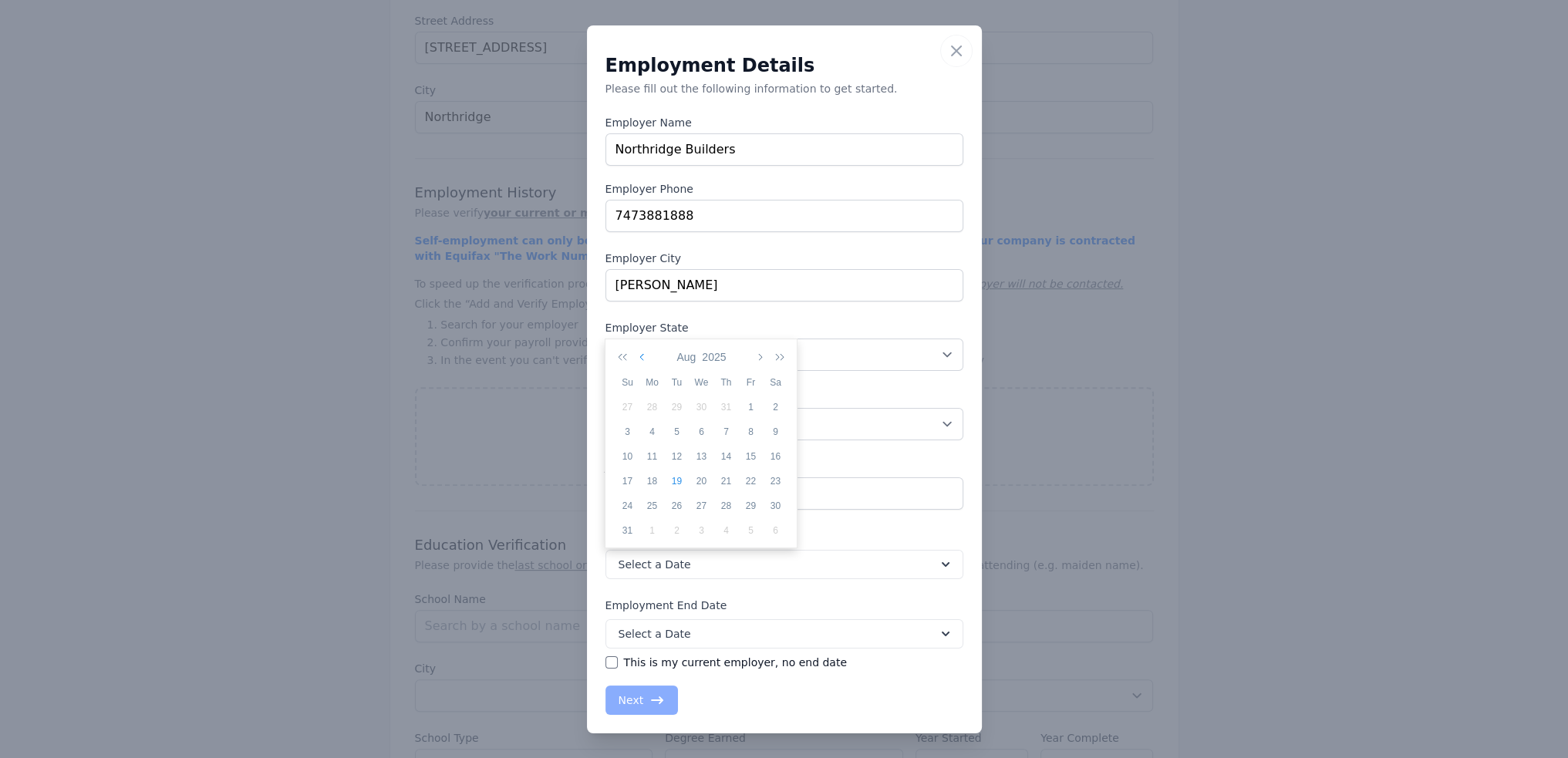
click at [645, 353] on icon "button" at bounding box center [643, 357] width 7 height 13
click at [678, 481] on div "22" at bounding box center [676, 480] width 25 height 14
click at [606, 662] on input "This is my current employer, no end date" at bounding box center [612, 662] width 13 height 13
checkbox input "true"
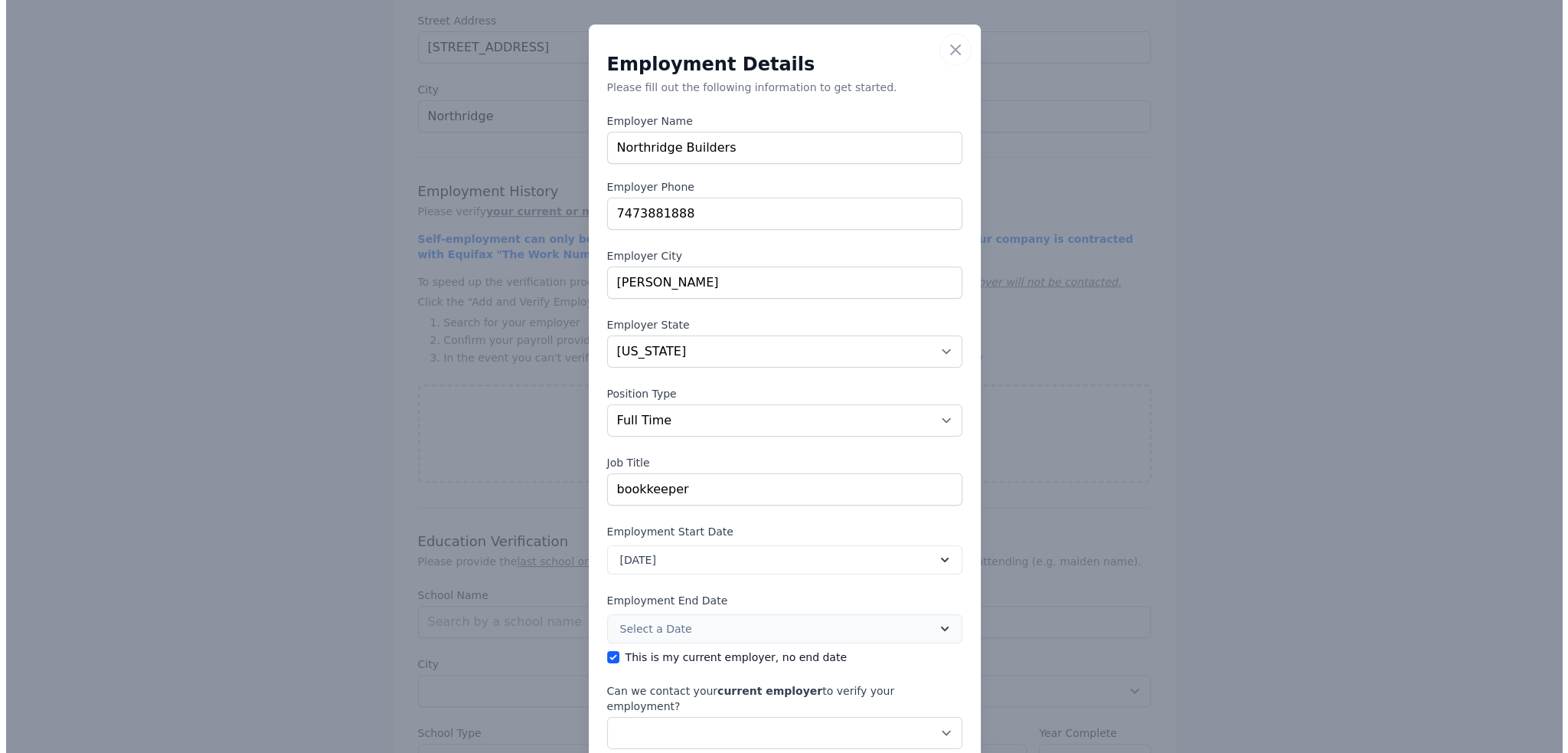
scroll to position [64, 0]
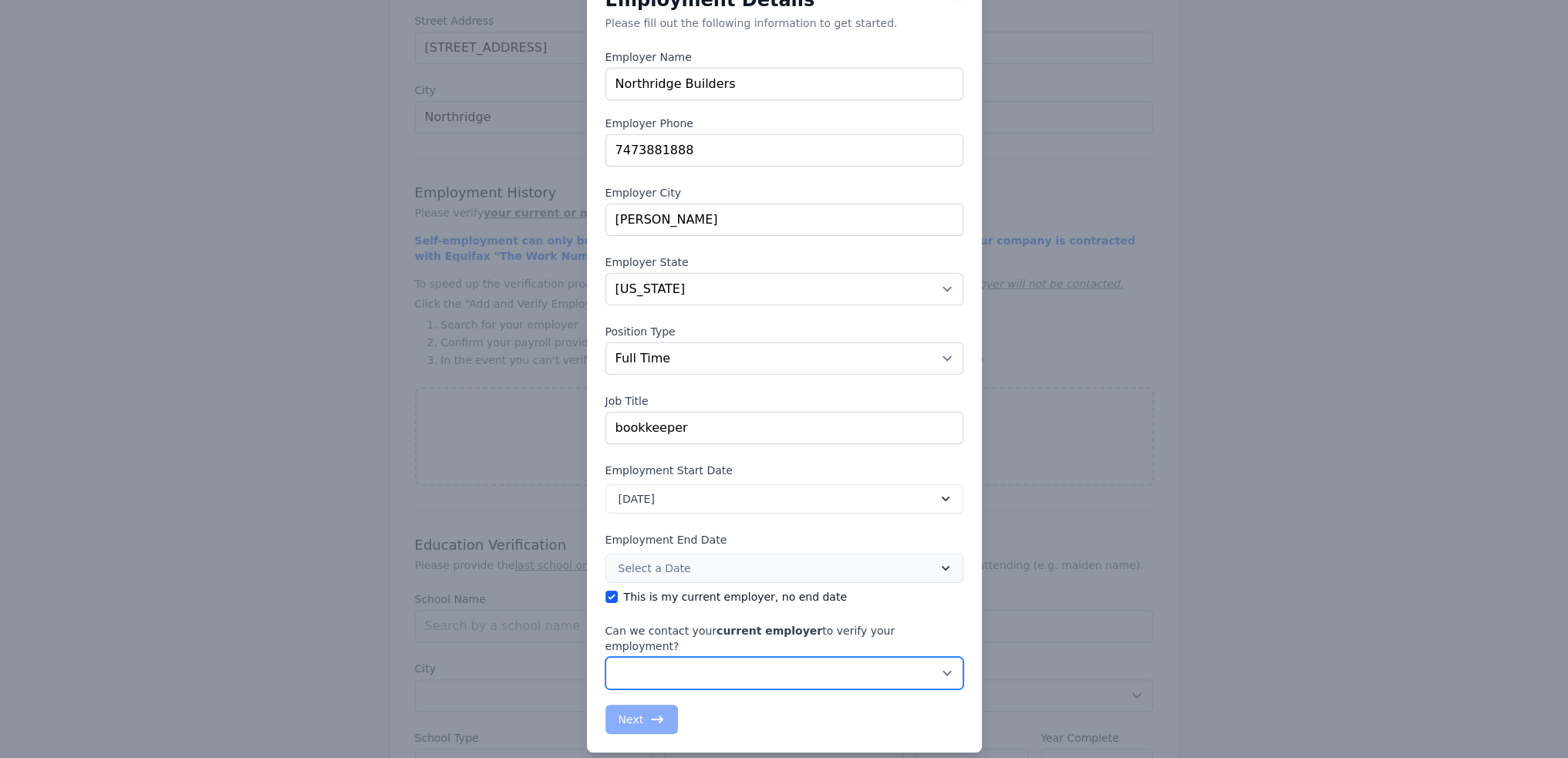
click at [690, 659] on select "No, do not contact my current employer Yes, you may contact my current employer" at bounding box center [784, 673] width 358 height 33
select select "false"
click at [605, 657] on select "No, do not contact my current employer Yes, you may contact my current employer" at bounding box center [784, 673] width 358 height 33
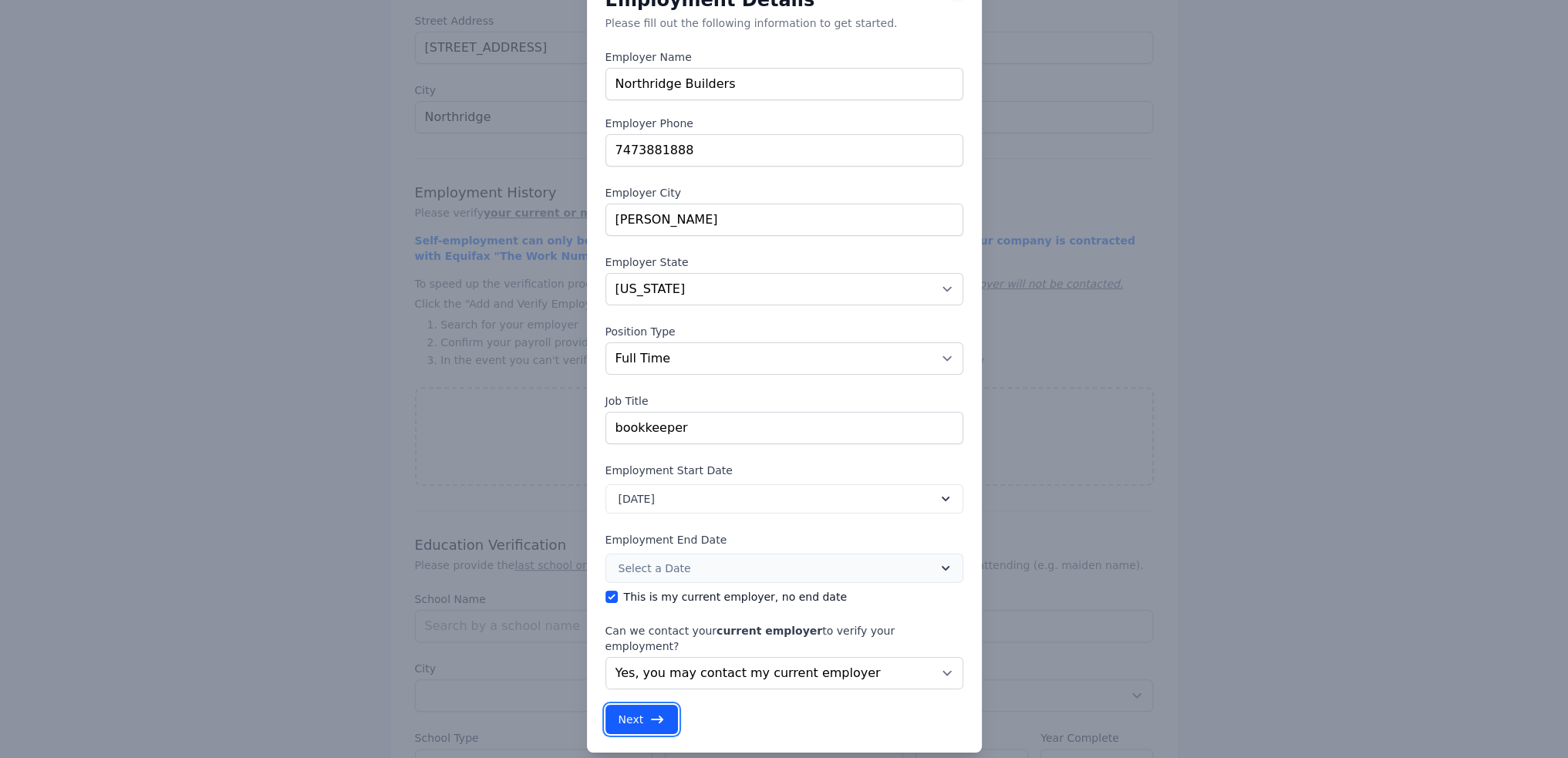
click at [616, 704] on button "Next" at bounding box center [642, 719] width 73 height 29
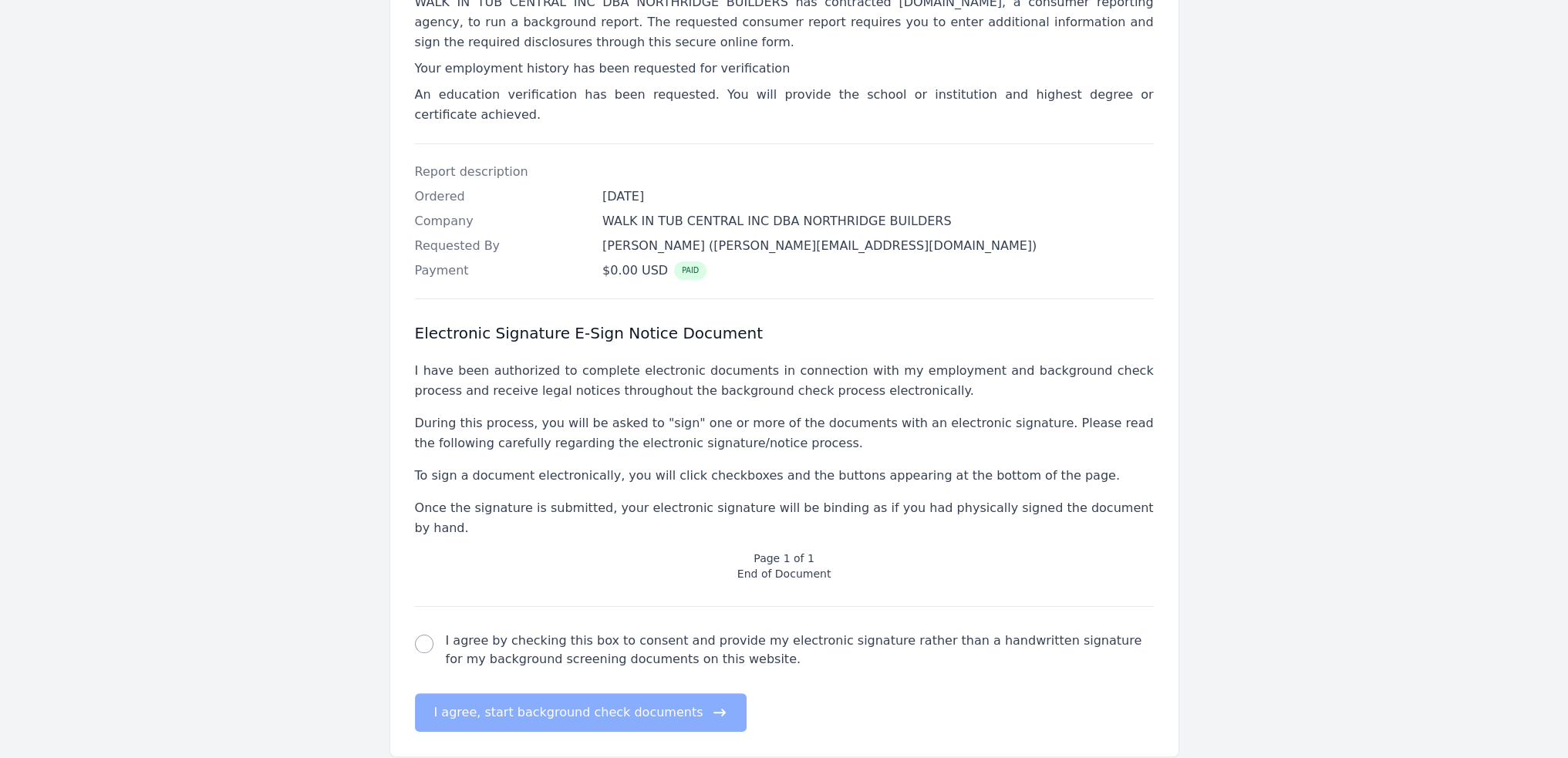
scroll to position [304, 0]
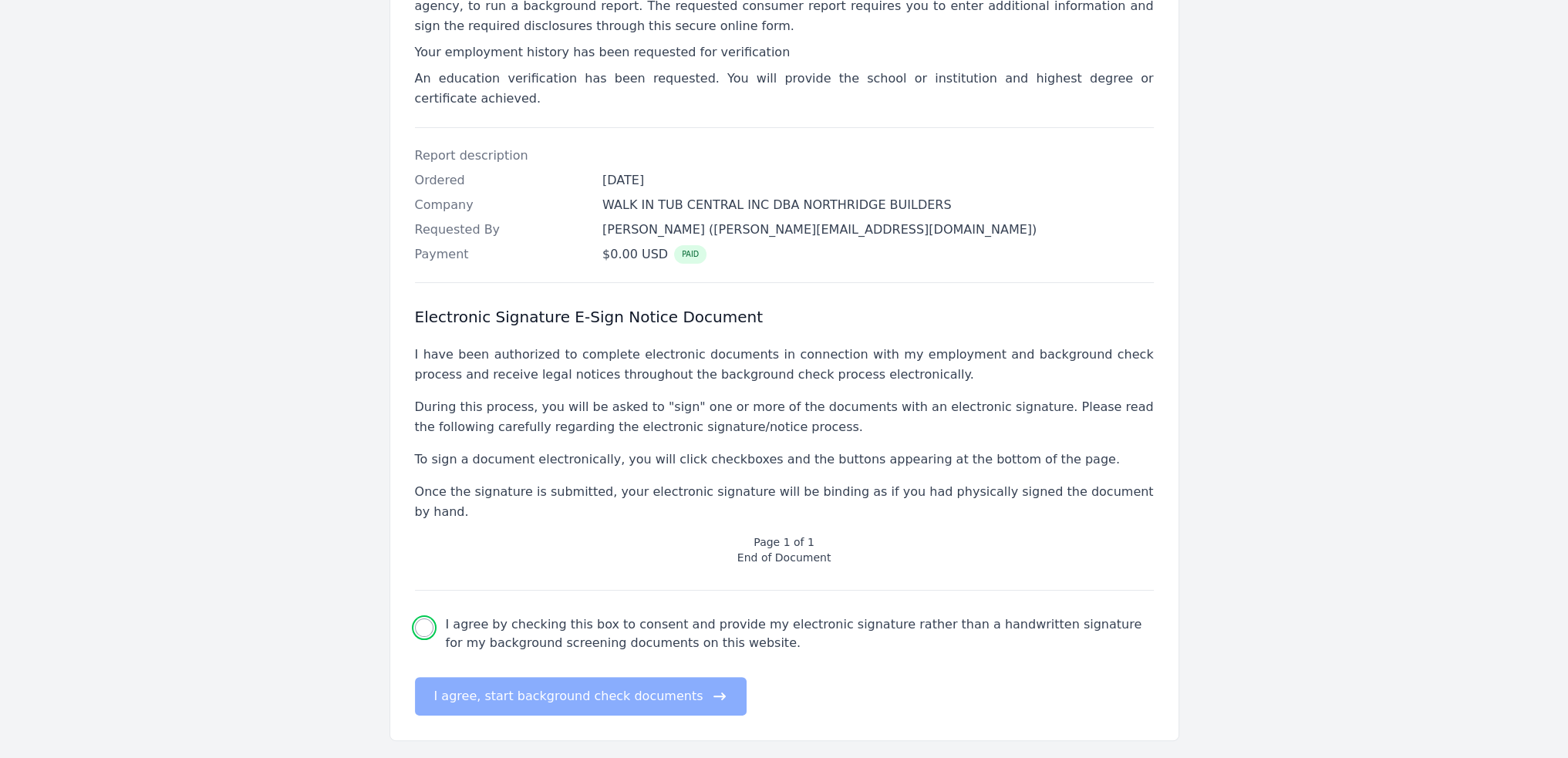
click at [428, 619] on input "I agree by checking this box to consent and provide my electronic signature rat…" at bounding box center [424, 628] width 18 height 18
checkbox input "true"
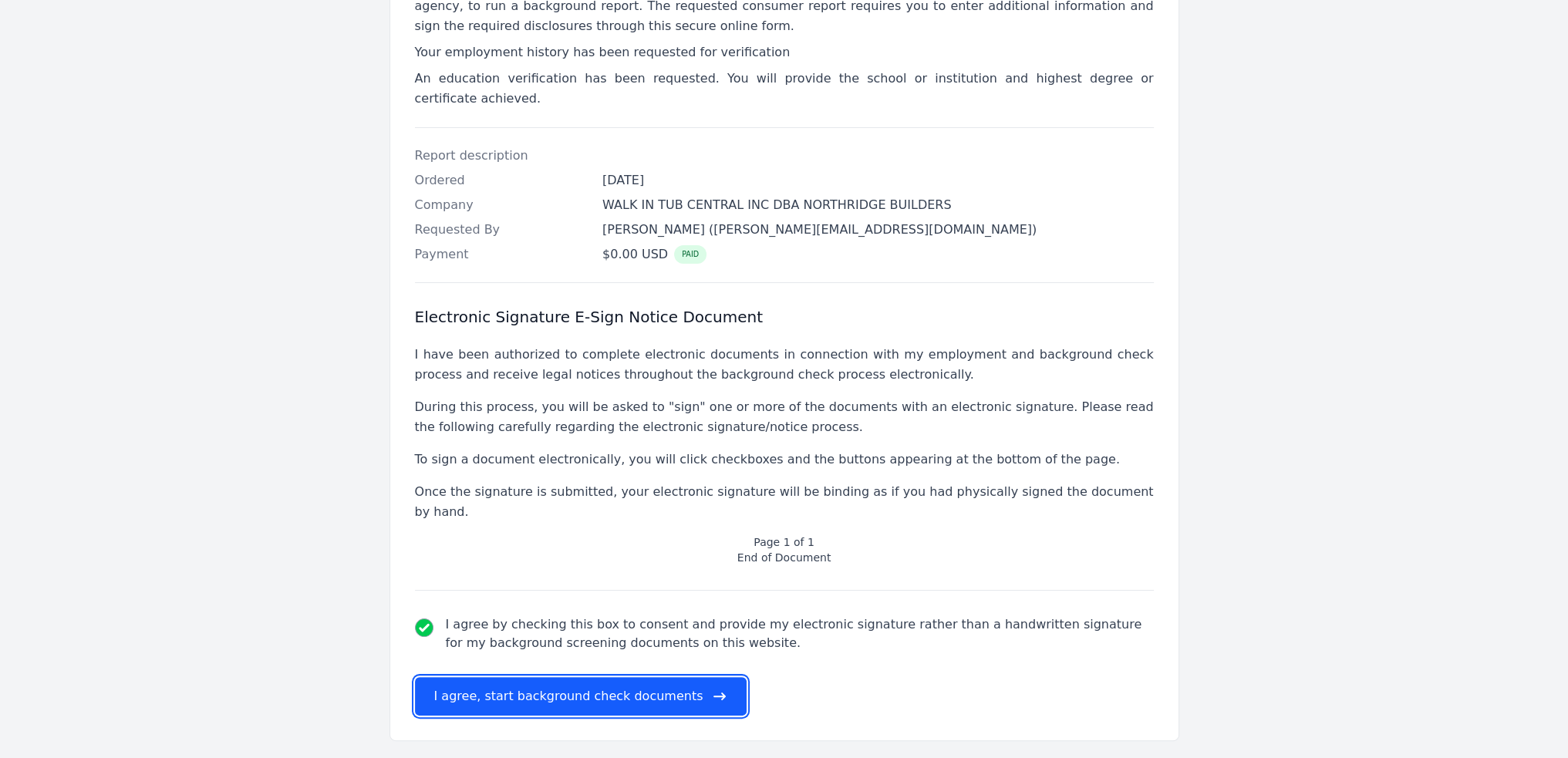
click at [593, 677] on button "I agree, start background check documents" at bounding box center [581, 696] width 333 height 38
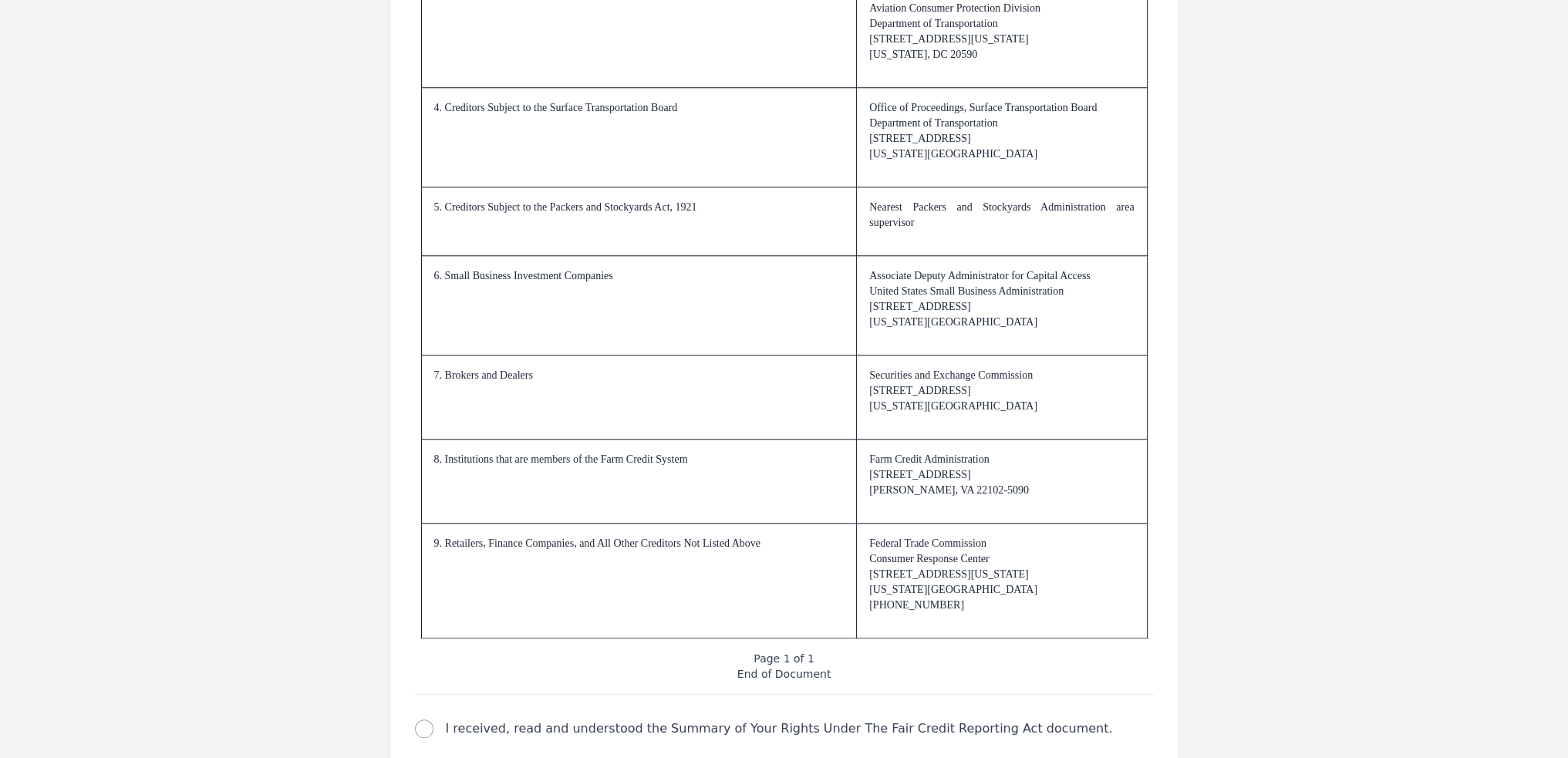
scroll to position [2164, 0]
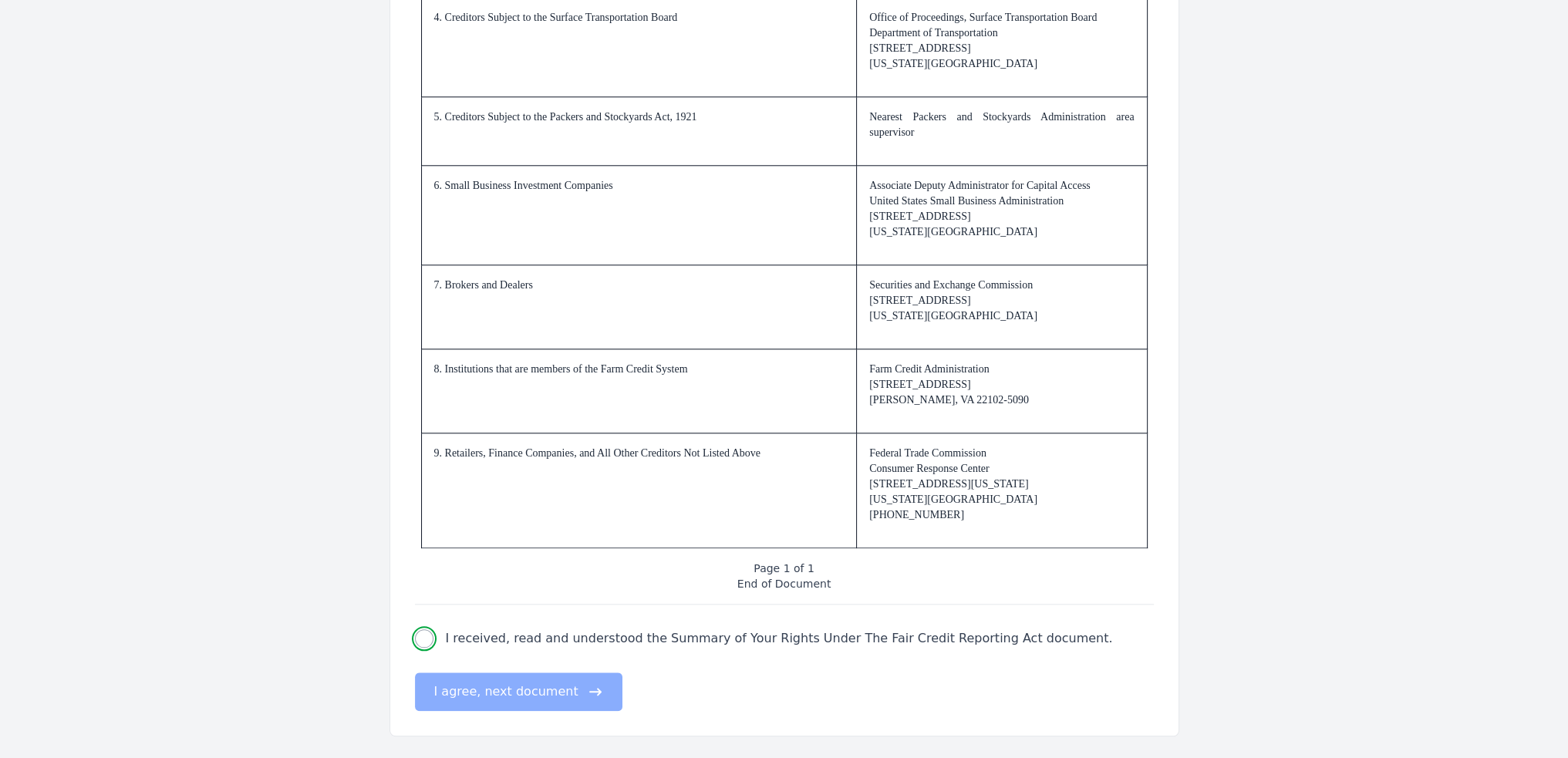
click at [426, 639] on input "I received, read and understood the Summary of Your Rights Under The Fair Credi…" at bounding box center [424, 638] width 18 height 18
checkbox input "true"
click at [559, 687] on button "I agree, next document" at bounding box center [519, 691] width 208 height 38
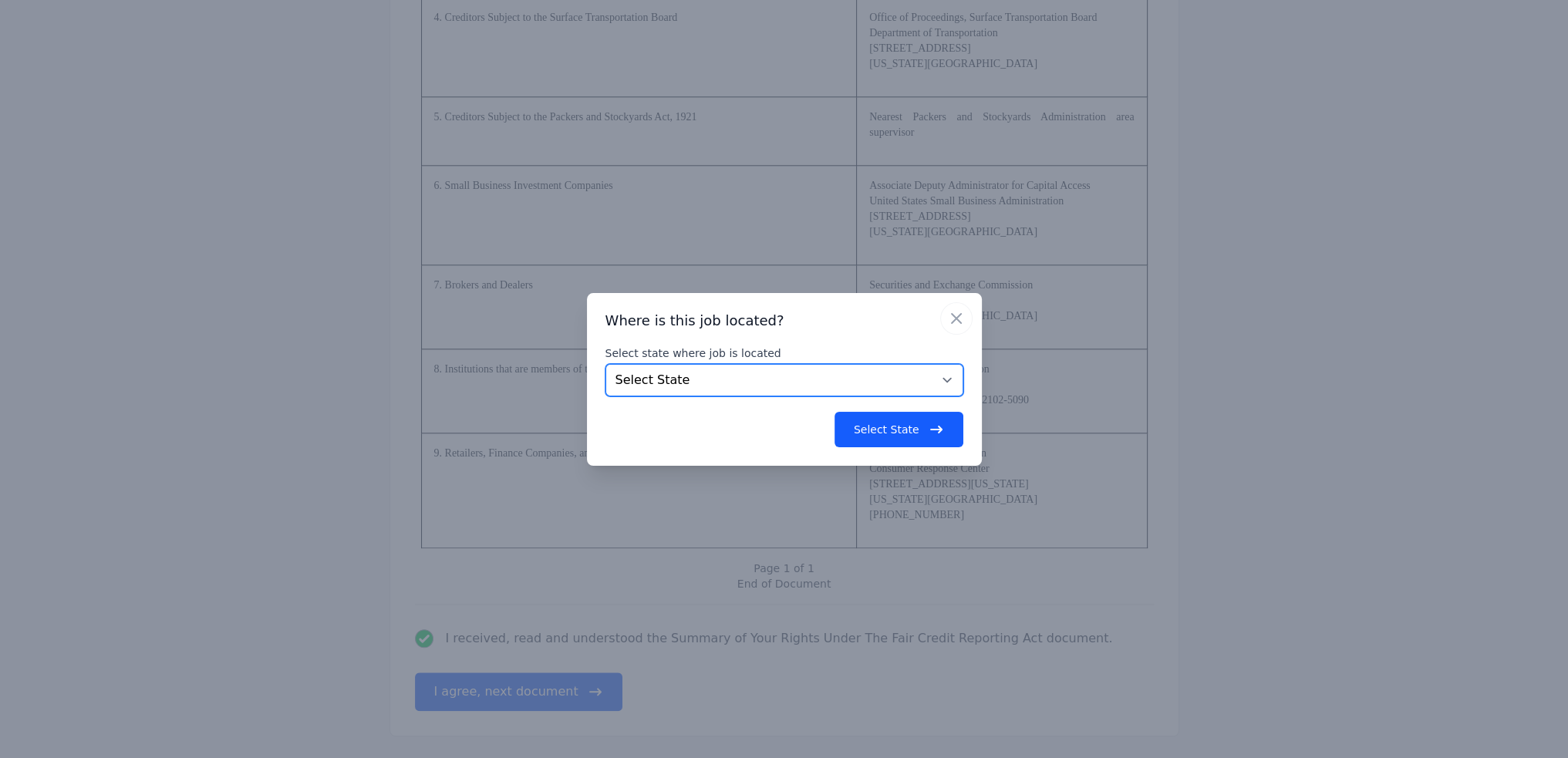
click at [769, 380] on select "Select State [US_STATE] [US_STATE] [US_STATE] [US_STATE] [US_STATE] [US_STATE] …" at bounding box center [784, 380] width 358 height 33
select select "CA"
click at [605, 364] on select "Select State [US_STATE] [US_STATE] [US_STATE] [US_STATE] [US_STATE] [US_STATE] …" at bounding box center [784, 380] width 358 height 33
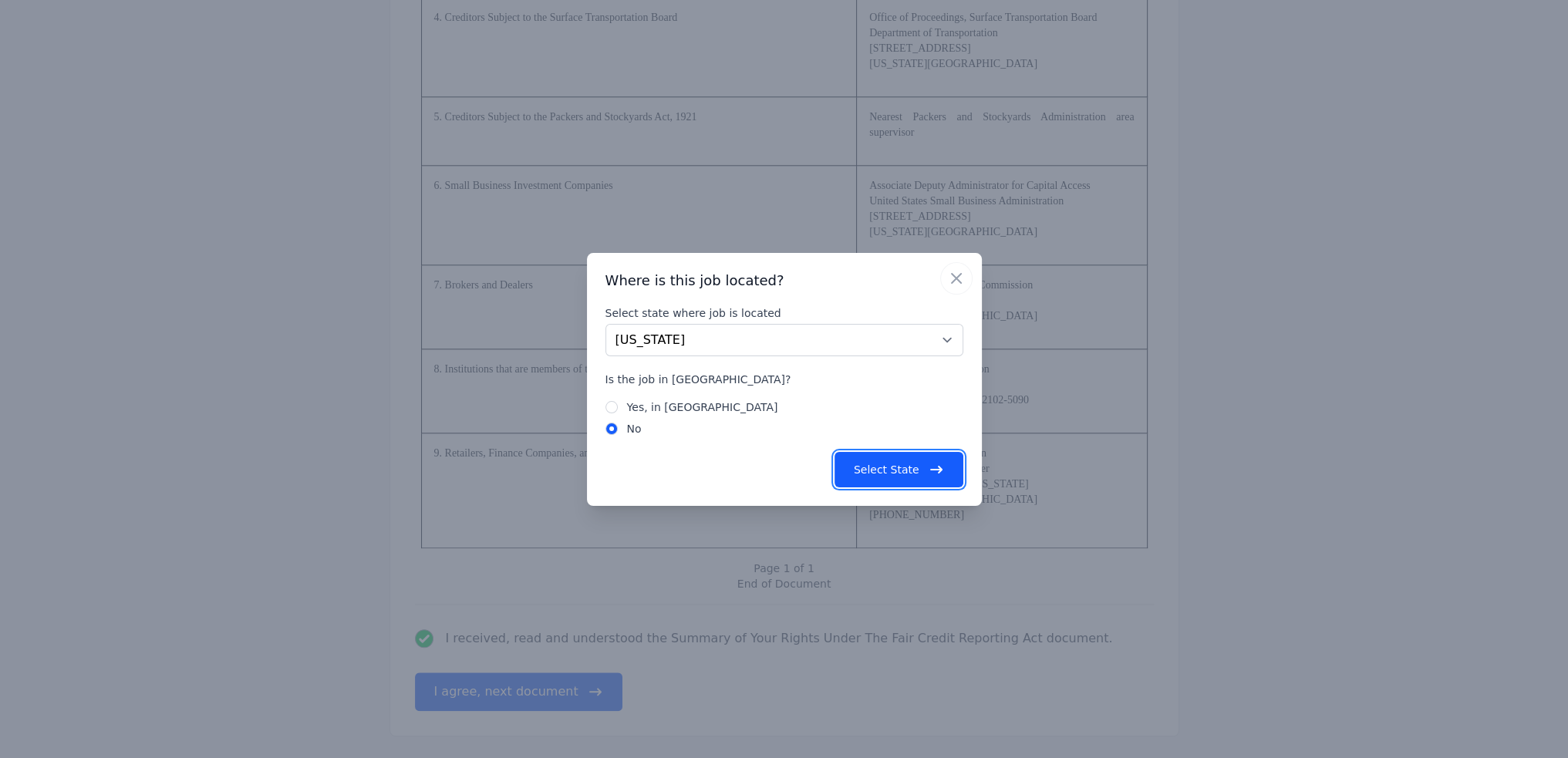
click at [902, 460] on button "Select State" at bounding box center [899, 469] width 129 height 36
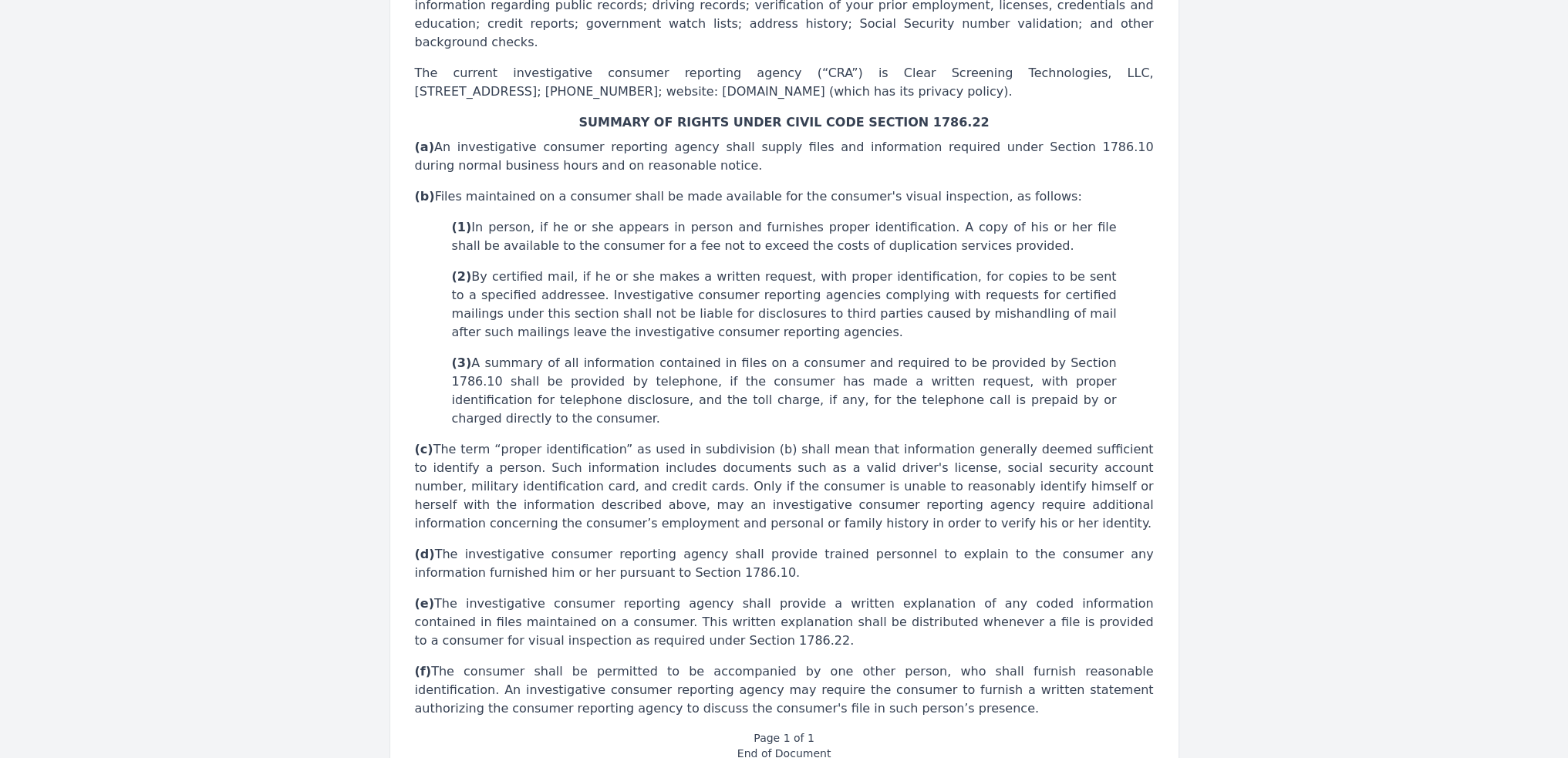
scroll to position [455, 0]
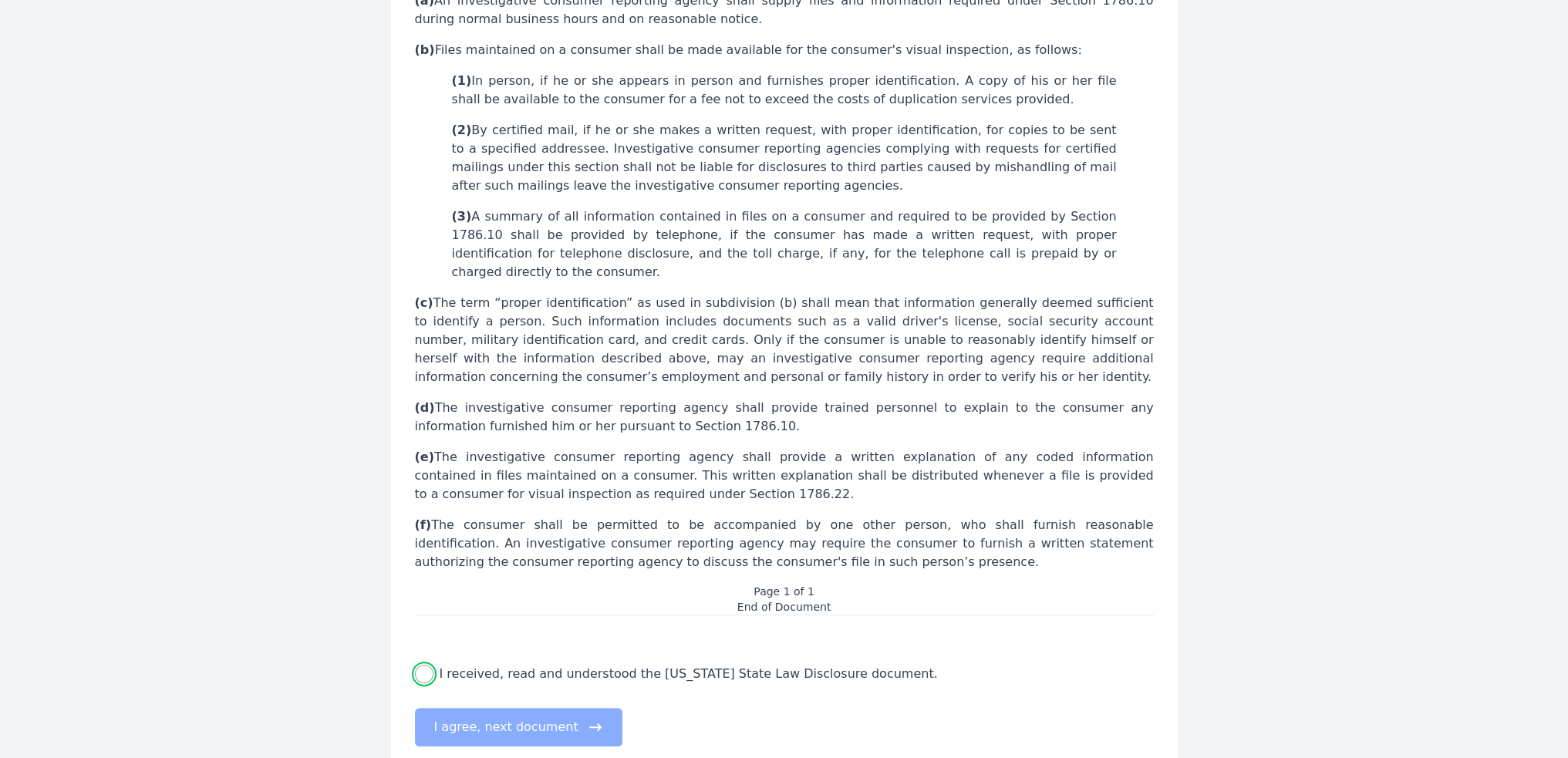
click at [422, 664] on input "I received, read and understood the [US_STATE] State Law Disclosure document." at bounding box center [424, 673] width 18 height 18
checkbox input "true"
click at [489, 708] on button "I agree, next document" at bounding box center [519, 727] width 208 height 38
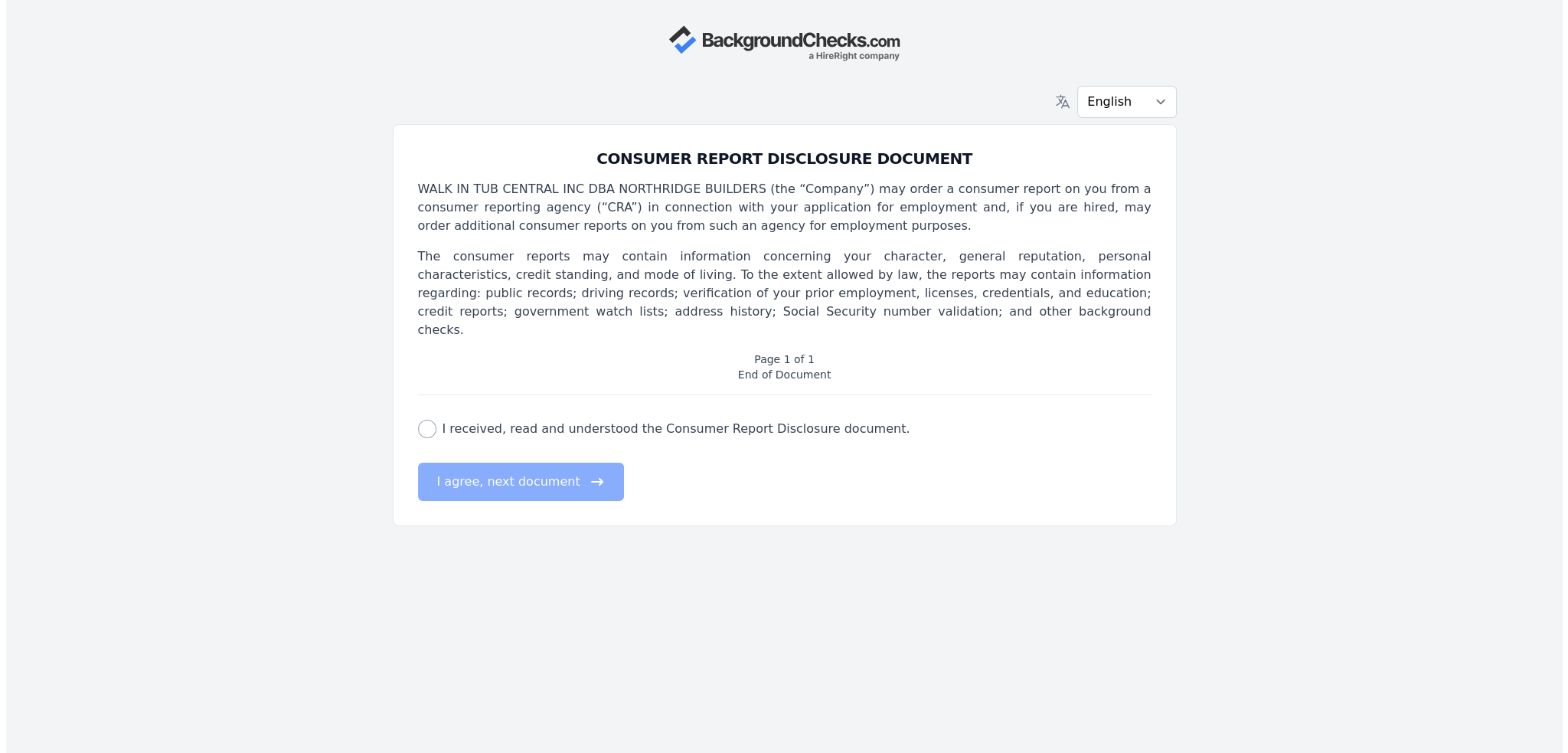
scroll to position [0, 0]
click at [425, 420] on input "I received, read and understood the Consumer Report Disclosure document." at bounding box center [426, 429] width 18 height 18
checkbox input "true"
click at [555, 465] on button "I agree, next document" at bounding box center [520, 481] width 206 height 38
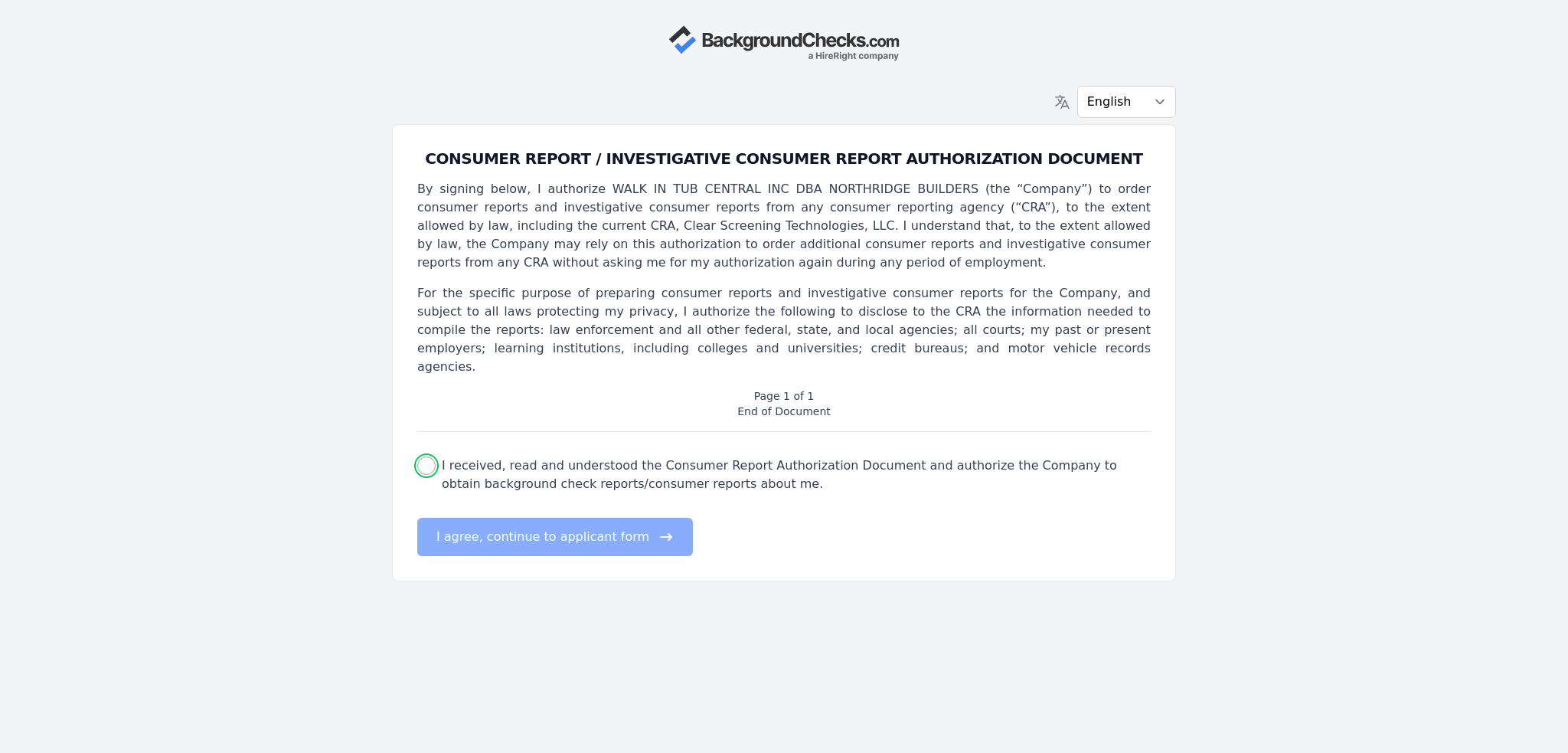
click at [431, 456] on input "I received, read and understood the Consumer Report Authorization Document and …" at bounding box center [426, 465] width 18 height 18
checkbox input "true"
